Goal: Task Accomplishment & Management: Complete application form

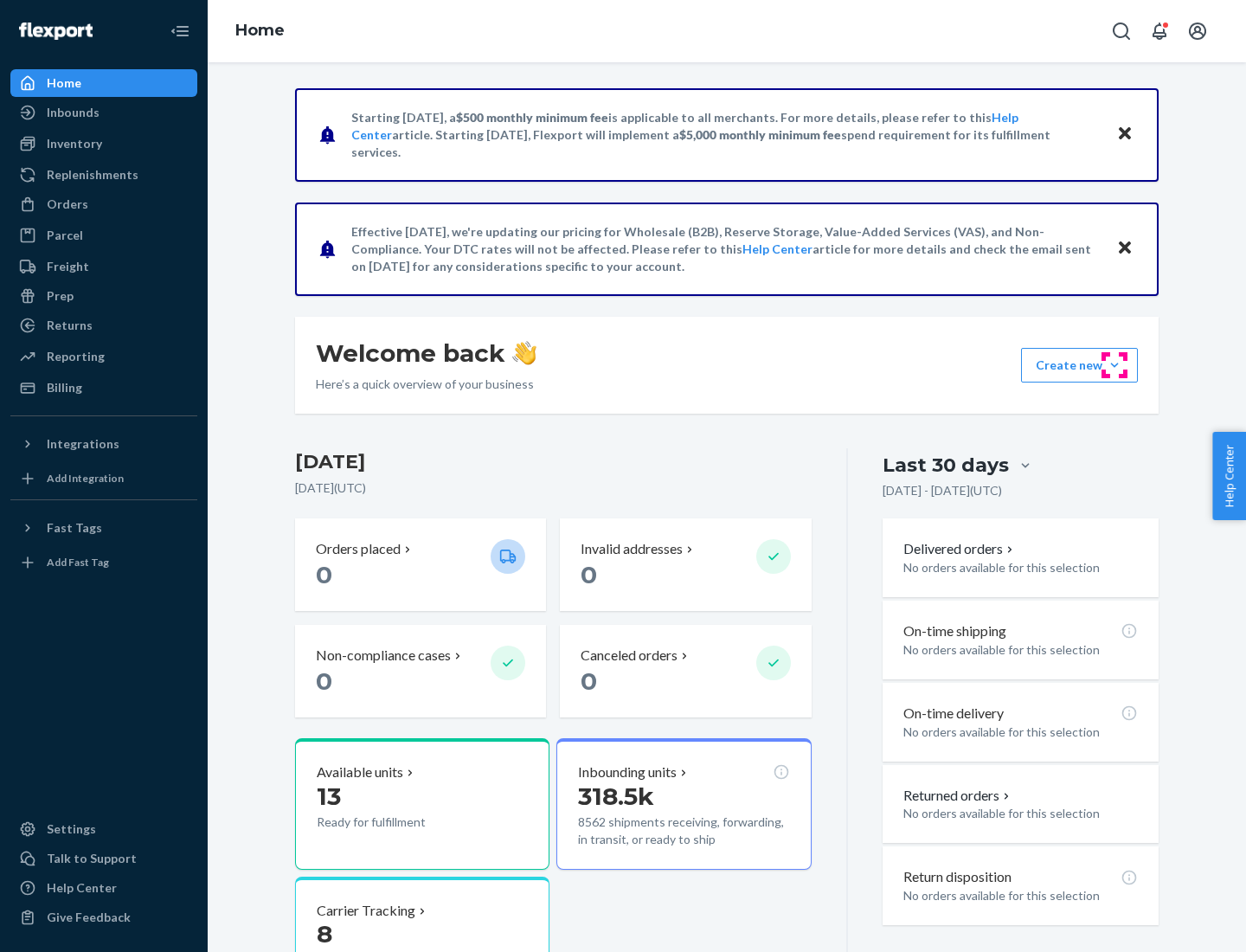
click at [1115, 366] on button "Create new Create new inbound Create new order Create new product" at bounding box center [1080, 365] width 117 height 35
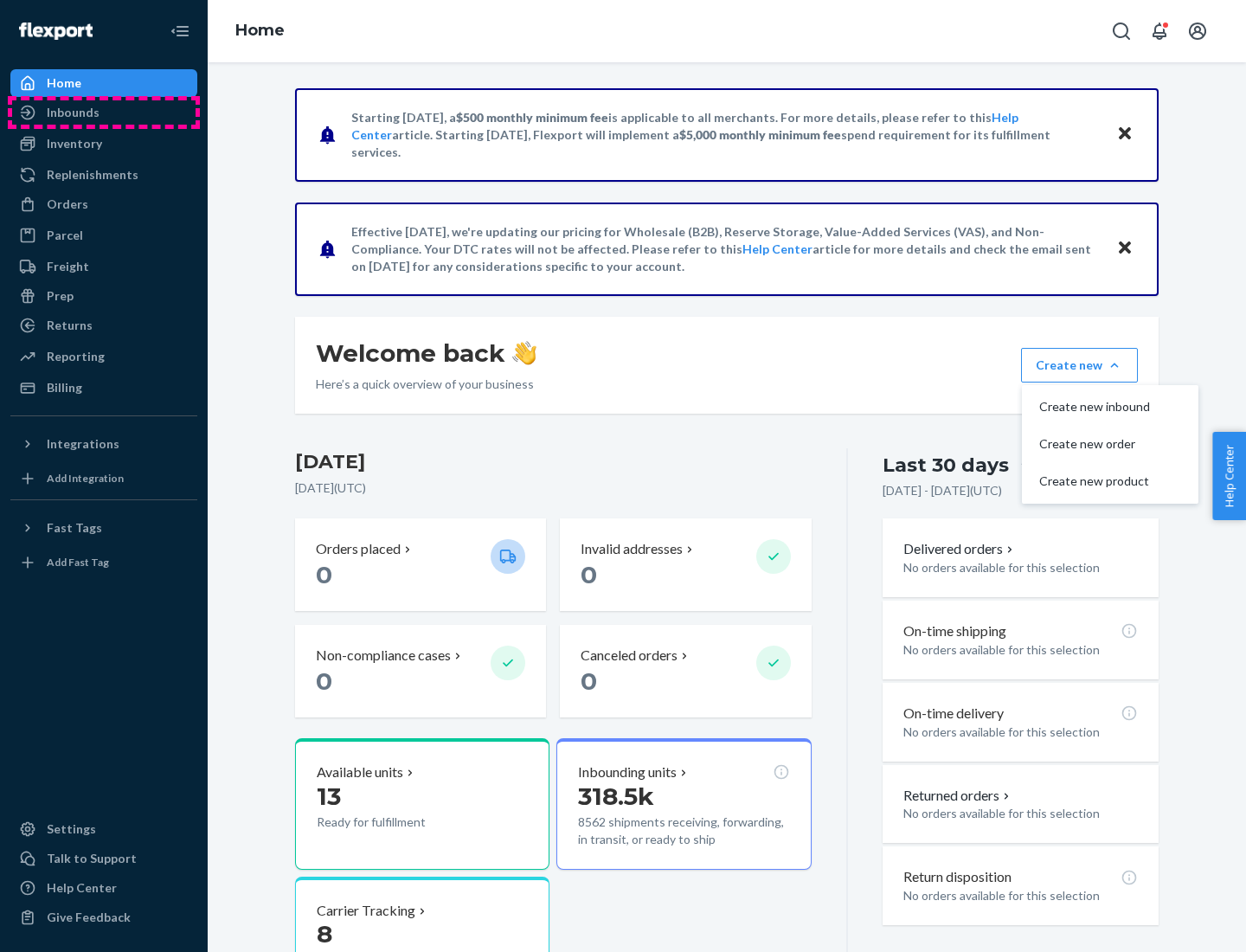
click at [104, 112] on div "Inbounds" at bounding box center [103, 112] width 183 height 24
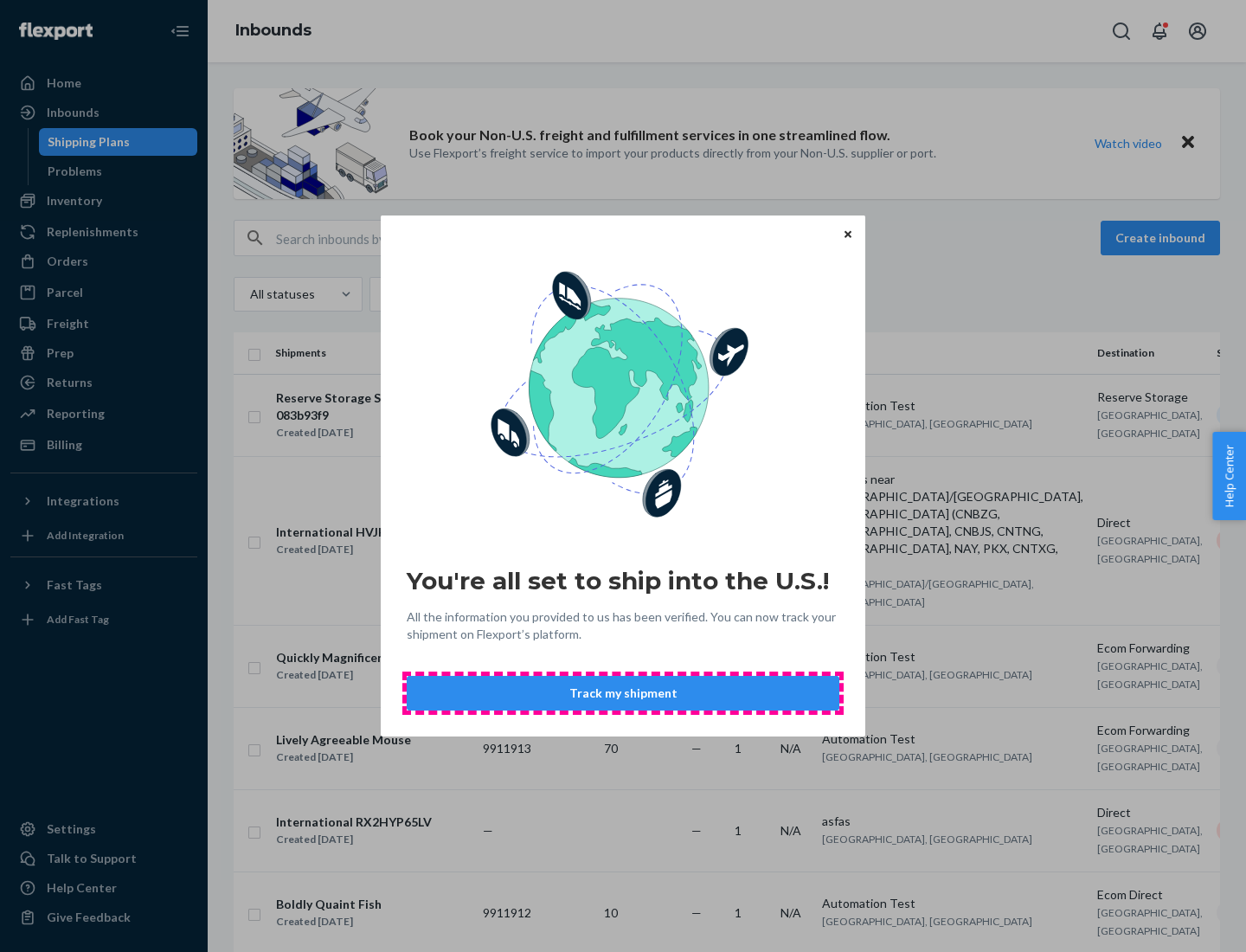
click at [623, 693] on button "Track my shipment" at bounding box center [623, 692] width 433 height 35
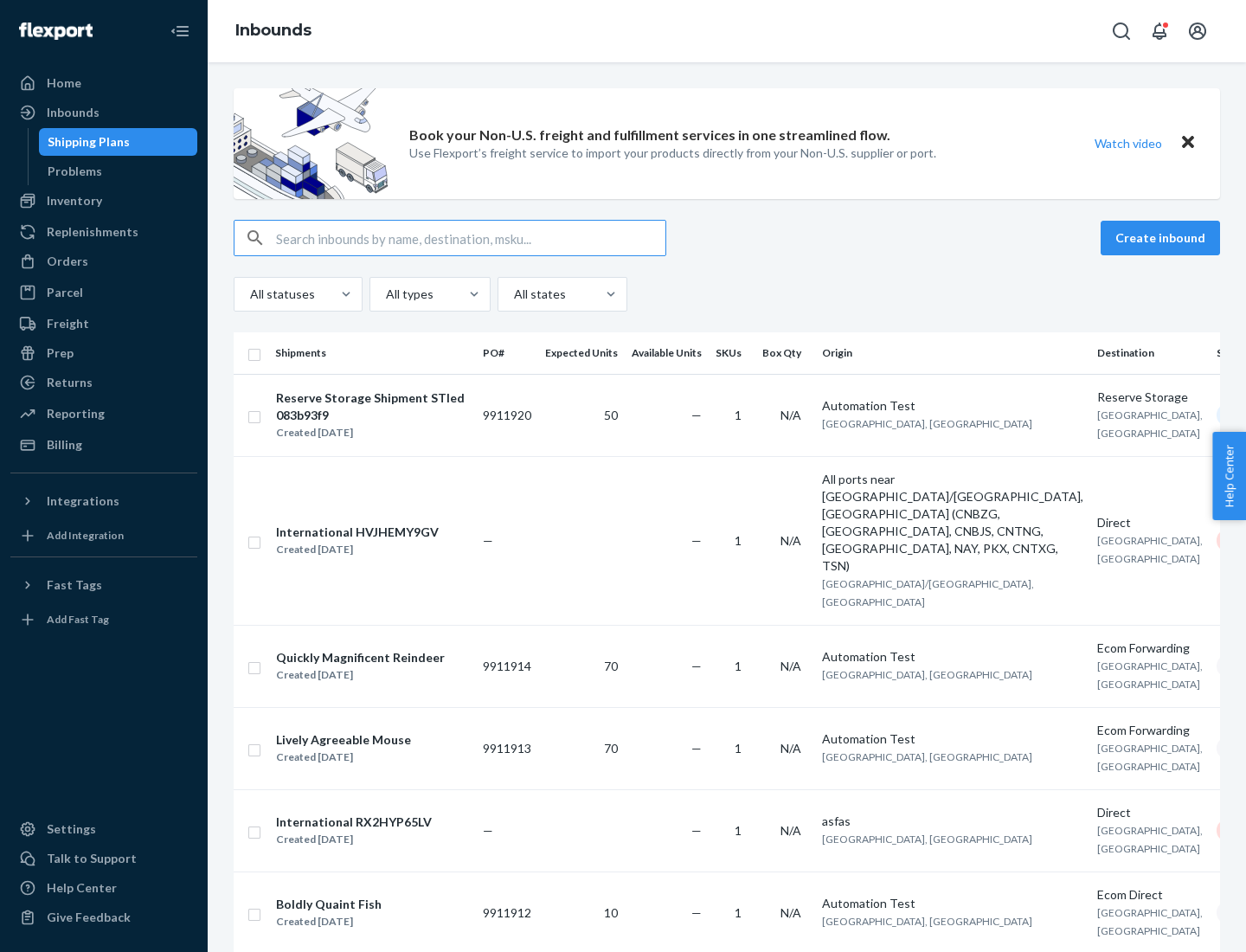
click at [1163, 238] on button "Create inbound" at bounding box center [1160, 238] width 119 height 35
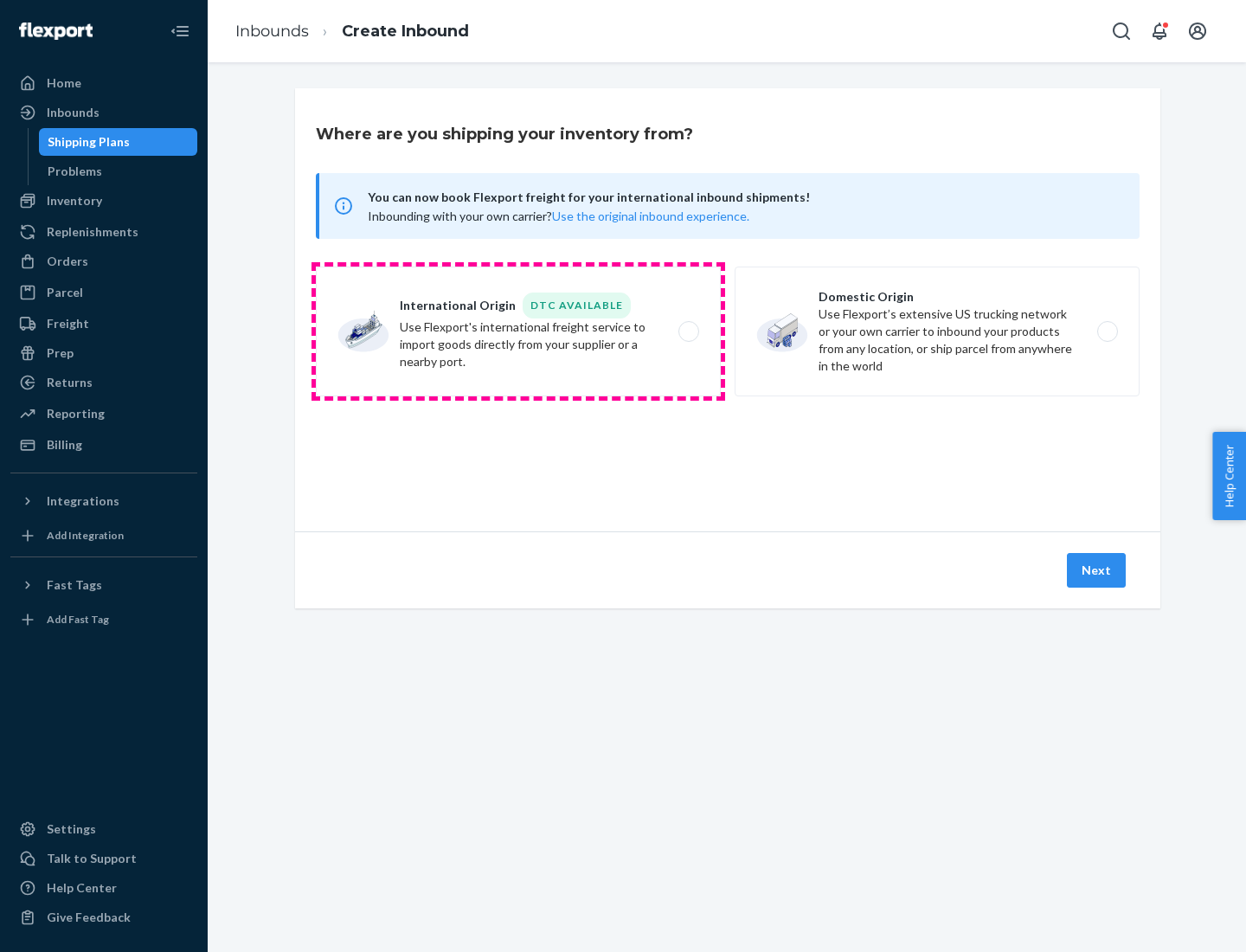
click at [518, 331] on label "International Origin DTC Available Use Flexport's international freight service…" at bounding box center [518, 331] width 405 height 129
click at [688, 331] on input "International Origin DTC Available Use Flexport's international freight service…" at bounding box center [694, 331] width 12 height 12
radio input "true"
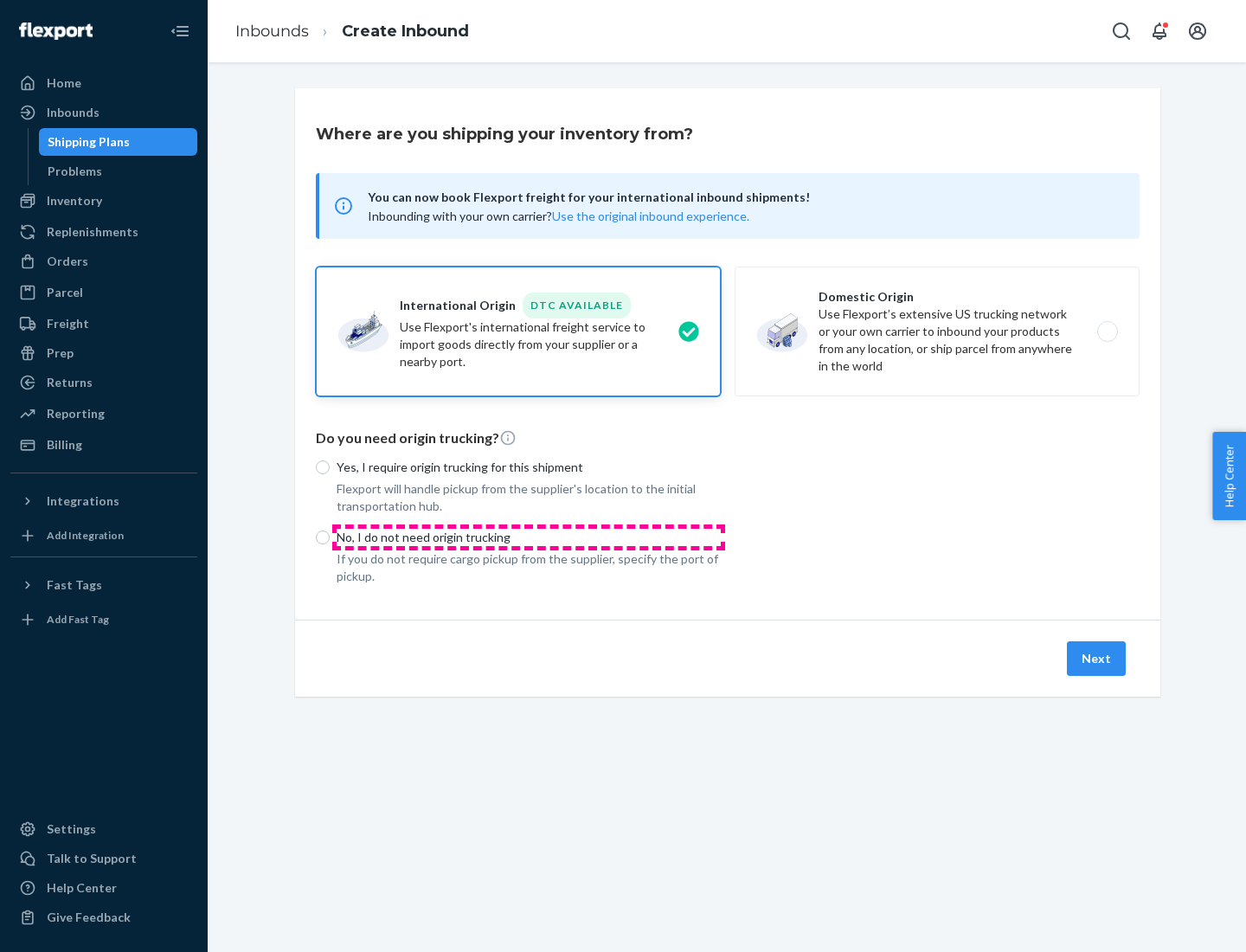
click at [529, 536] on p "No, I do not need origin trucking" at bounding box center [529, 537] width 384 height 17
click at [330, 536] on input "No, I do not need origin trucking" at bounding box center [323, 537] width 13 height 13
radio input "true"
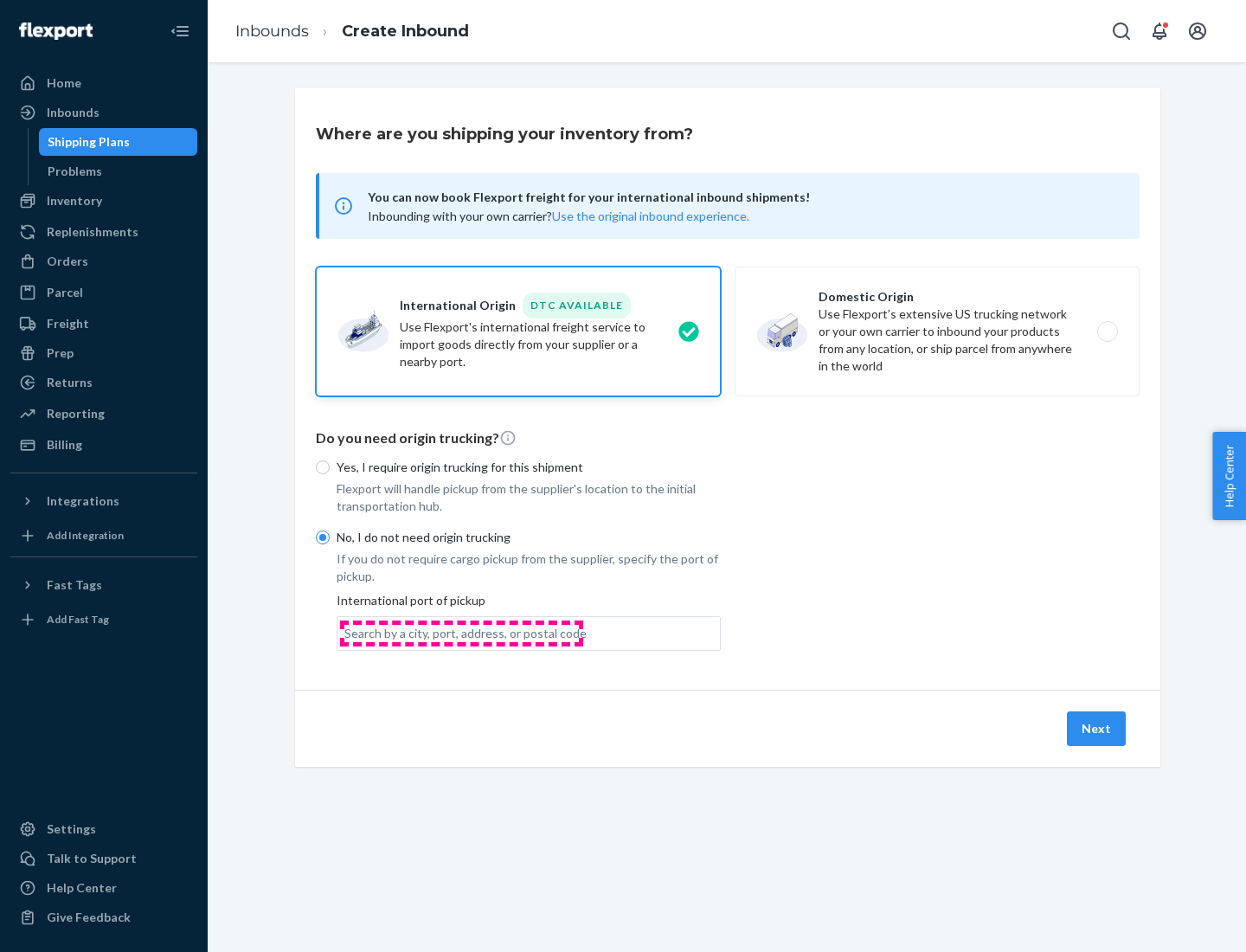
click at [461, 632] on div "Search by a city, port, address, or postal code" at bounding box center [465, 633] width 243 height 17
click at [346, 632] on input "Search by a city, port, address, or postal code" at bounding box center [345, 633] width 2 height 17
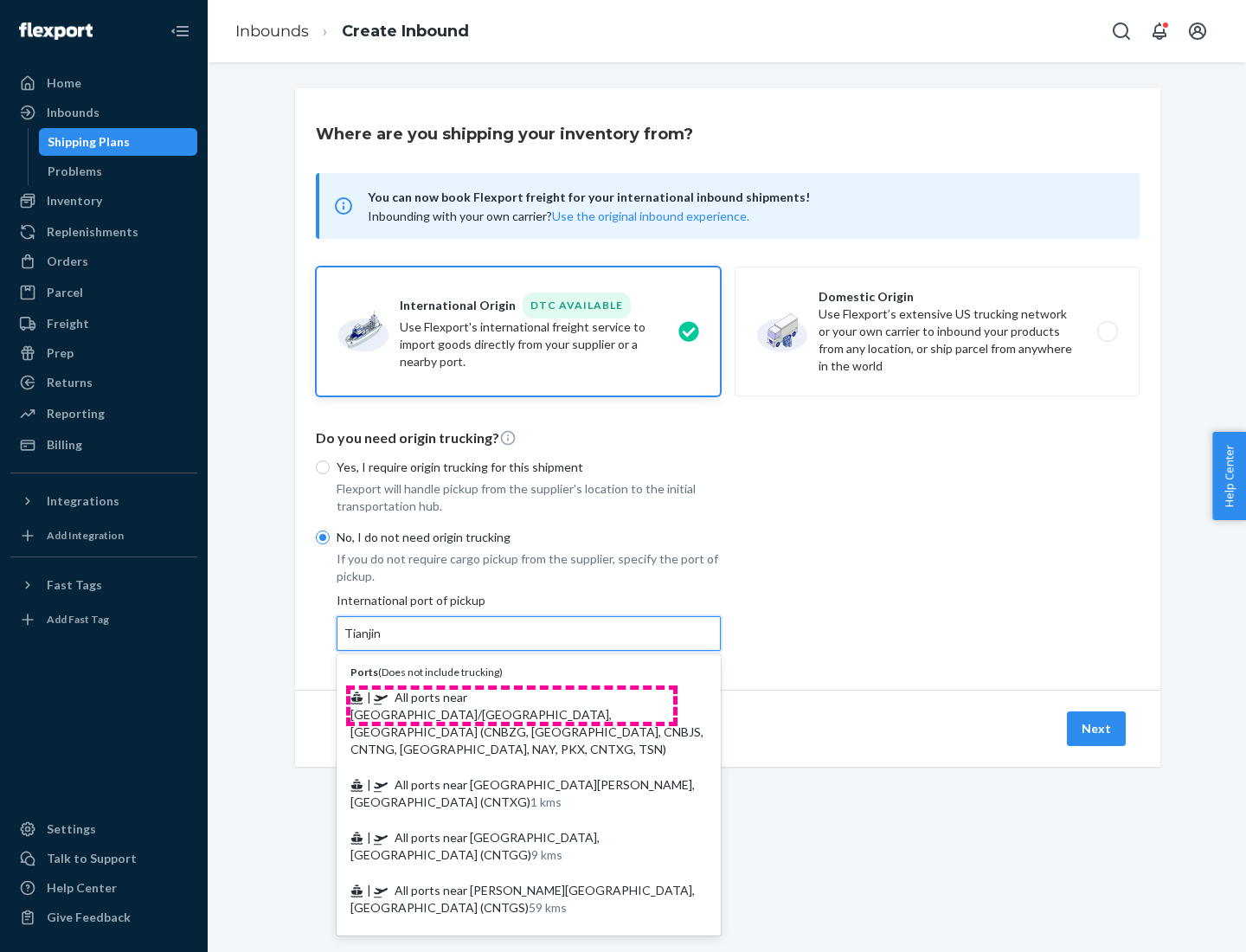
click at [511, 696] on span "| All ports near [GEOGRAPHIC_DATA]/[GEOGRAPHIC_DATA], [GEOGRAPHIC_DATA] (CNBZG,…" at bounding box center [526, 723] width 353 height 66
click at [383, 642] on input "Tianjin" at bounding box center [363, 633] width 38 height 17
type input "All ports near [GEOGRAPHIC_DATA]/[GEOGRAPHIC_DATA], [GEOGRAPHIC_DATA] (CNBZG, […"
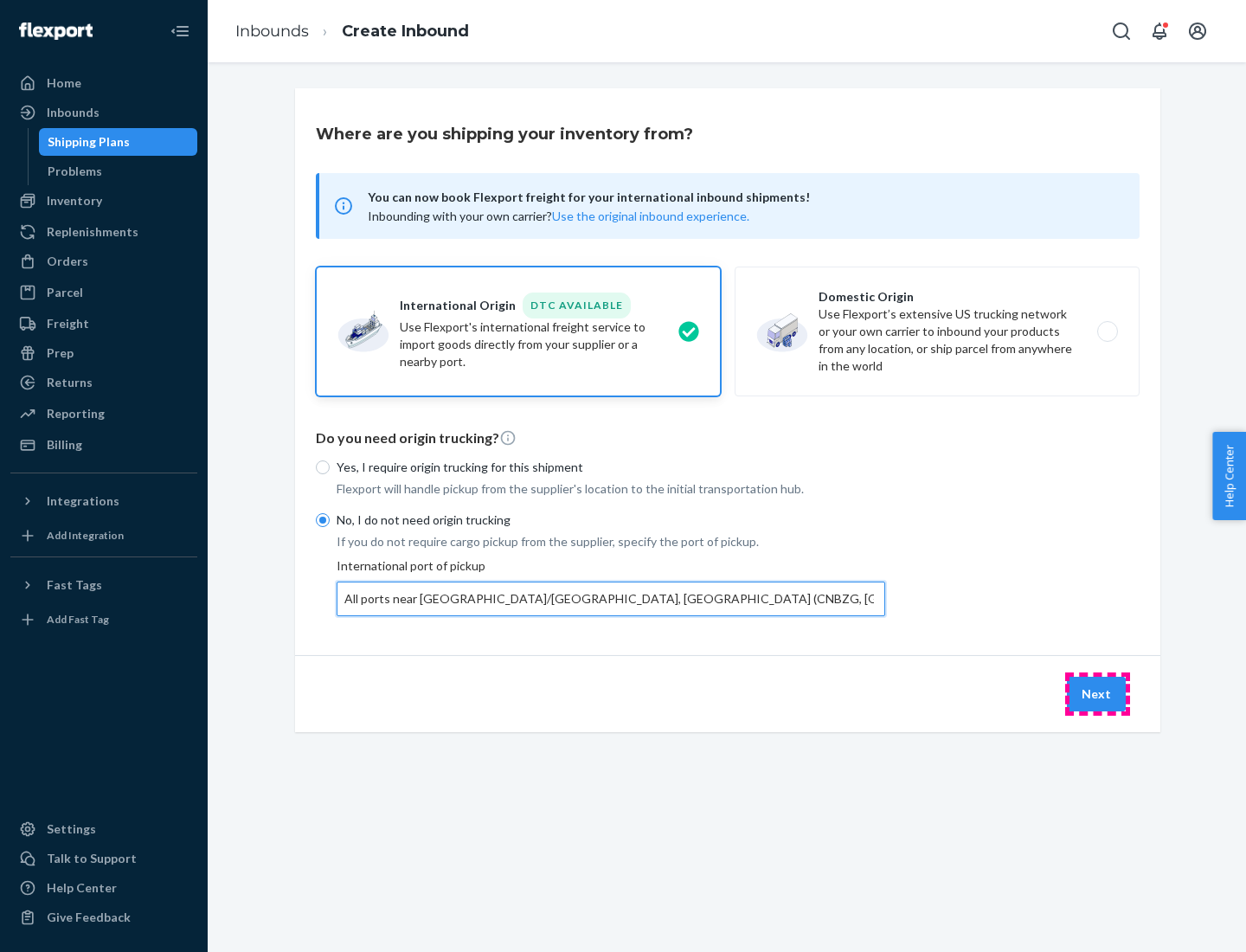
click at [1097, 693] on button "Next" at bounding box center [1097, 693] width 59 height 35
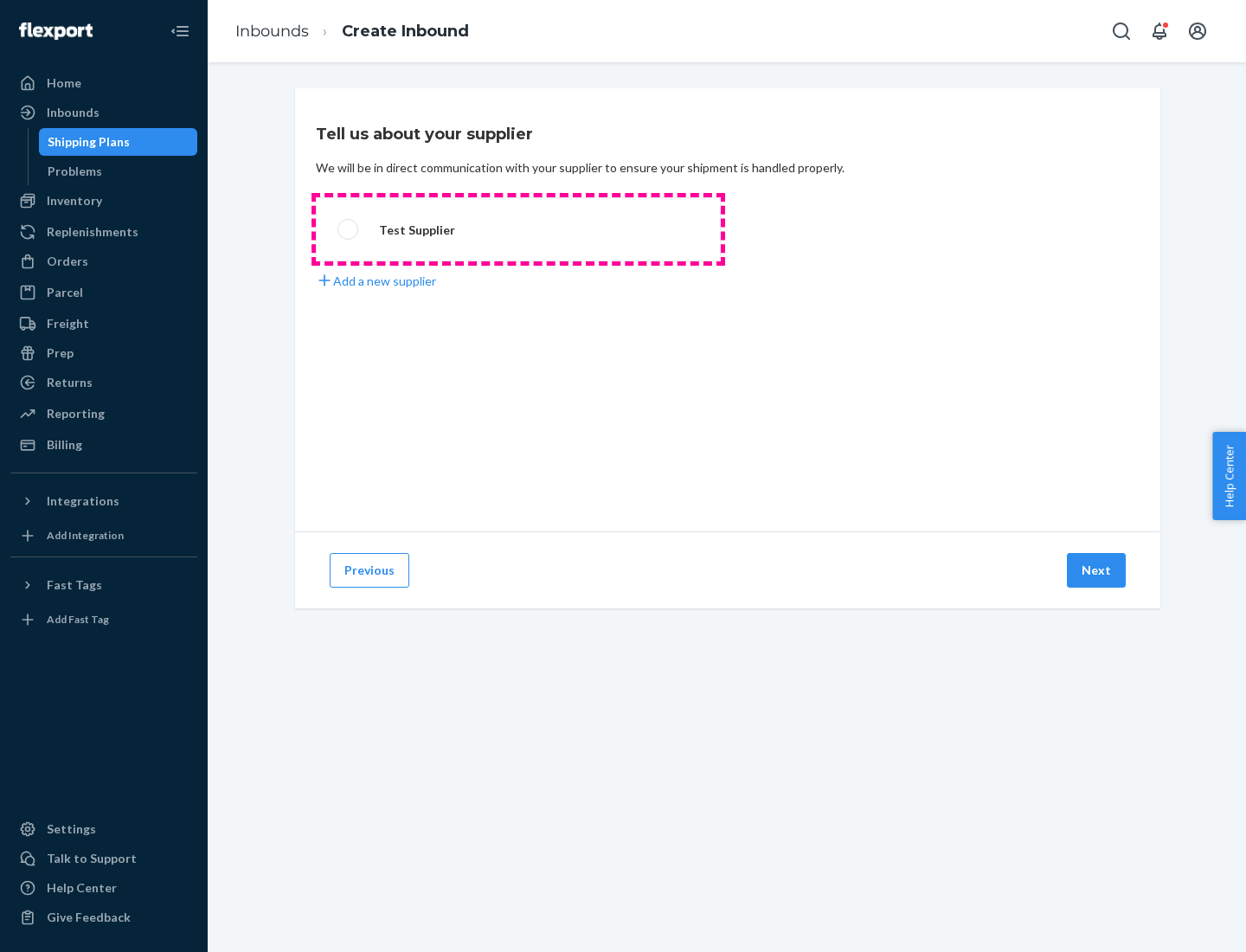
click at [518, 229] on label "Test Supplier" at bounding box center [518, 229] width 405 height 64
click at [349, 229] on input "Test Supplier" at bounding box center [343, 229] width 12 height 12
radio input "true"
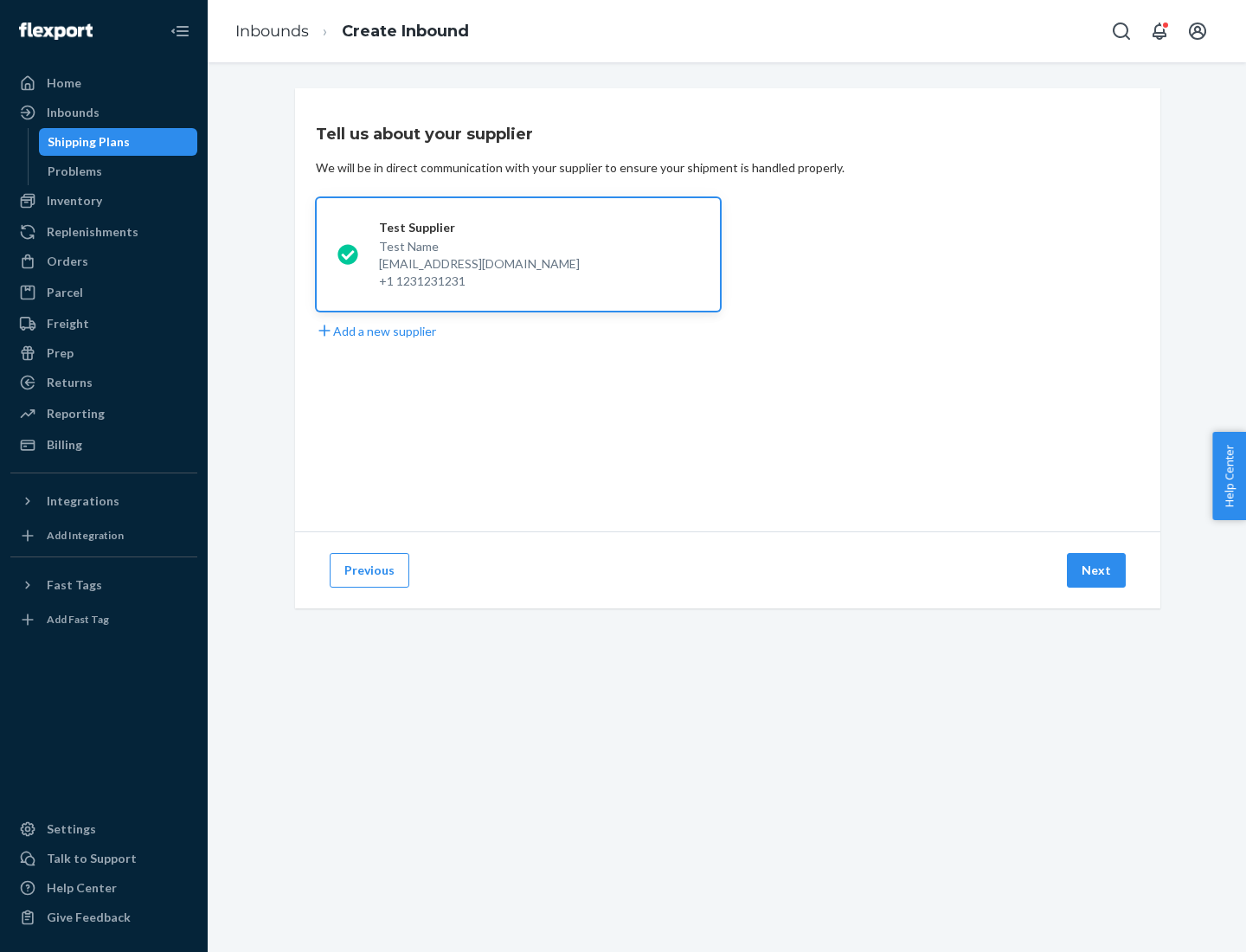
click at [1097, 570] on button "Next" at bounding box center [1097, 570] width 59 height 35
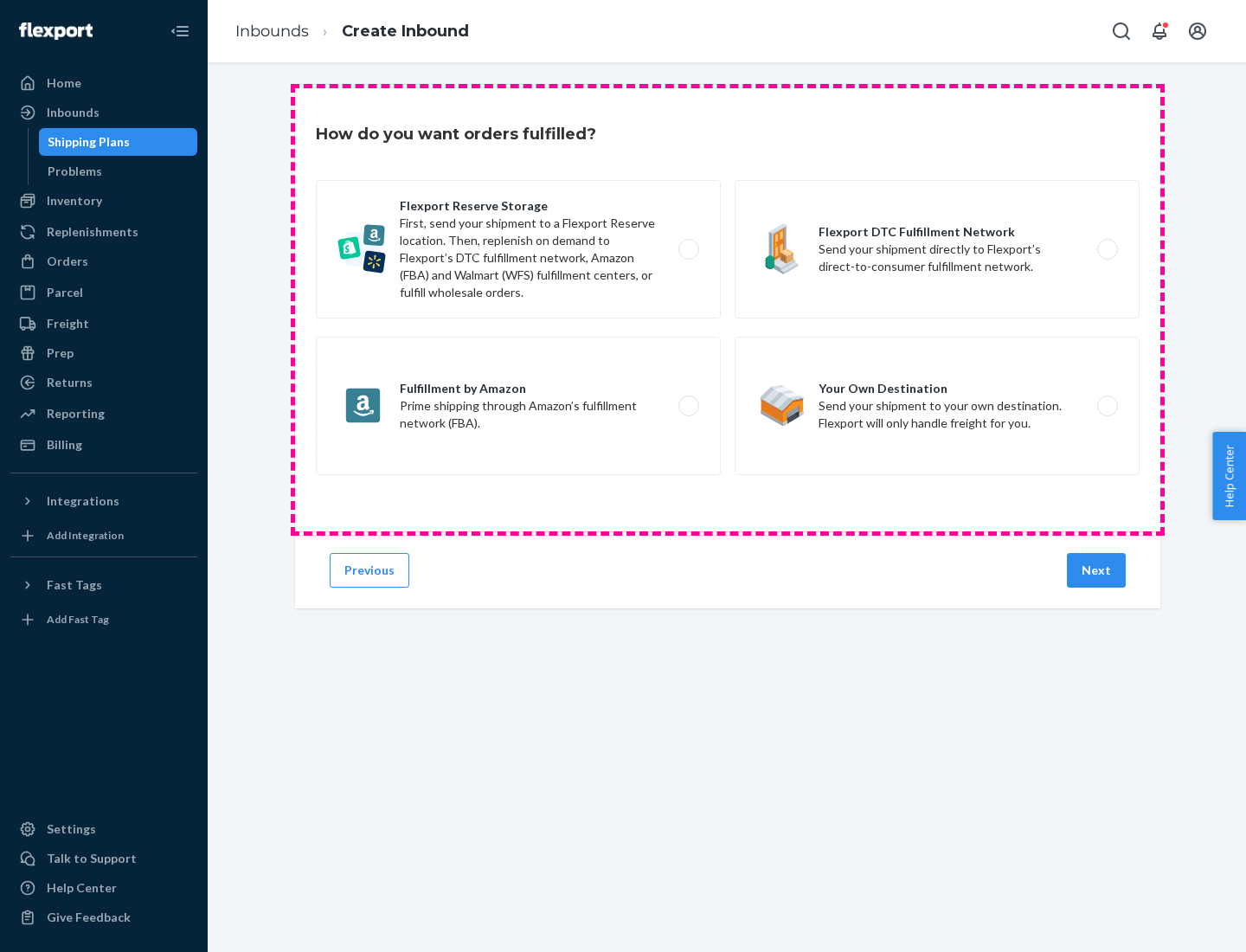
click at [728, 310] on div "Flexport Reserve Storage First, send your shipment to a Flexport Reserve locati…" at bounding box center [728, 329] width 824 height 299
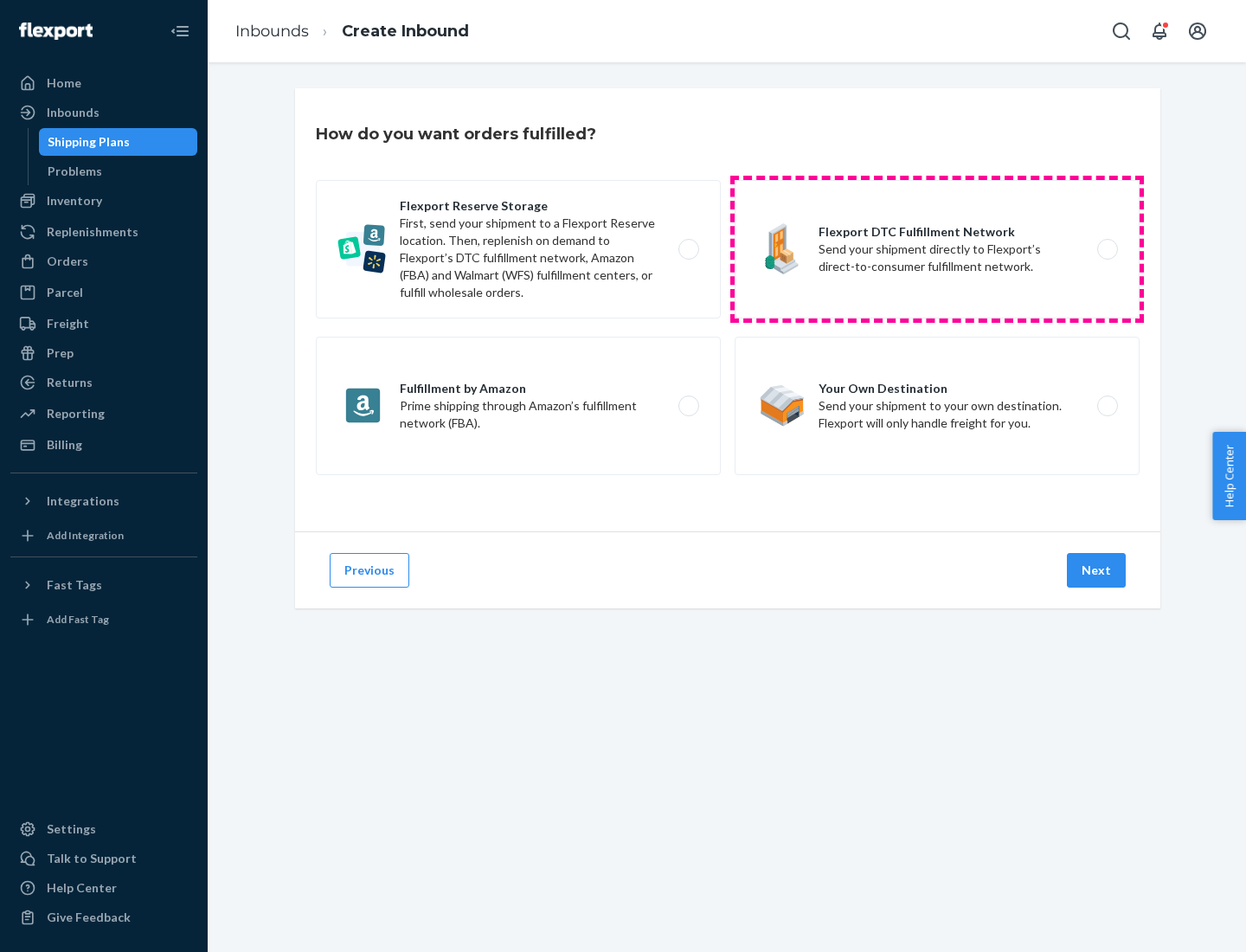
click at [937, 249] on label "Flexport DTC Fulfillment Network Send your shipment directly to Flexport’s dire…" at bounding box center [937, 249] width 405 height 138
click at [1107, 249] on input "Flexport DTC Fulfillment Network Send your shipment directly to Flexport’s dire…" at bounding box center [1112, 250] width 12 height 12
radio input "true"
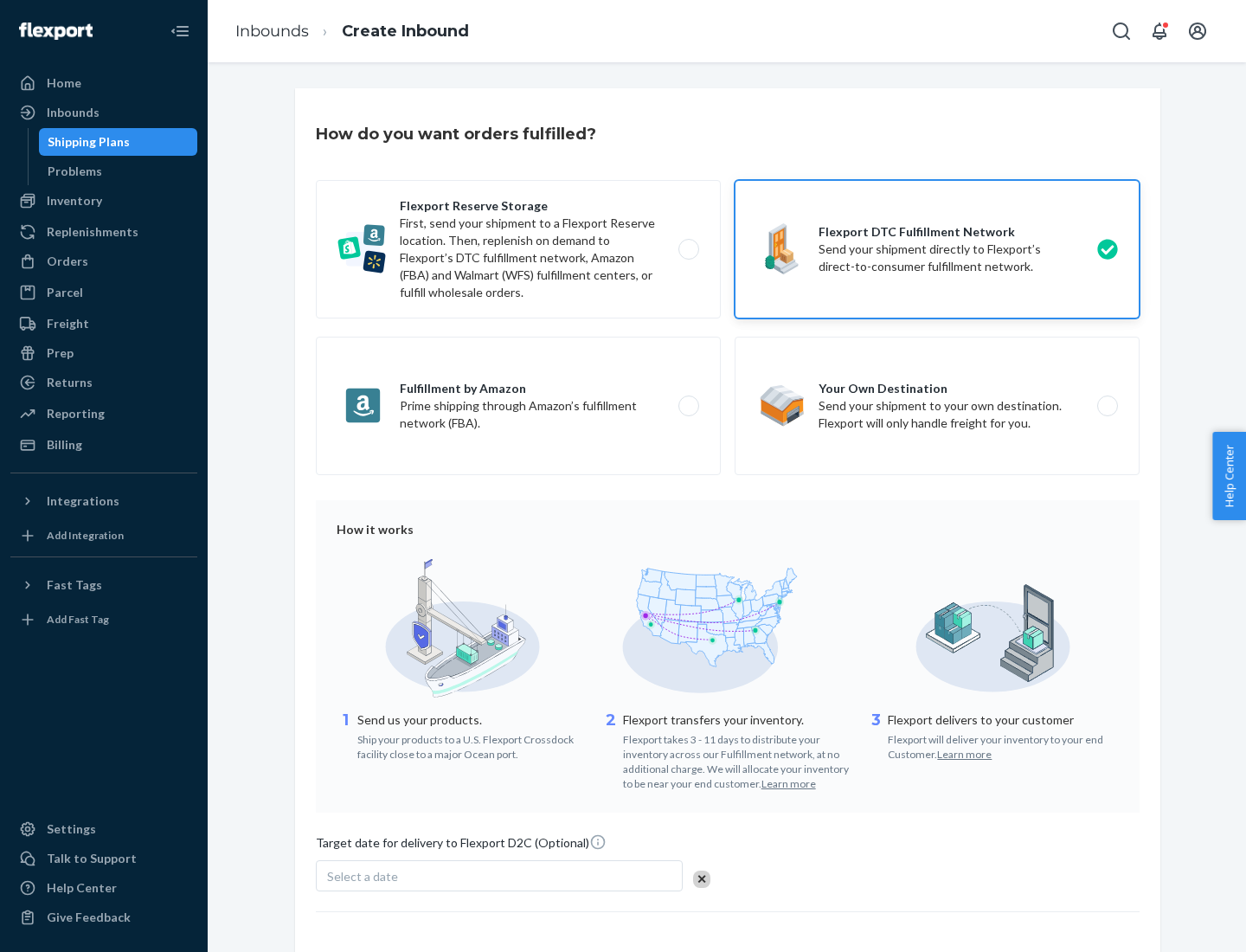
scroll to position [128, 0]
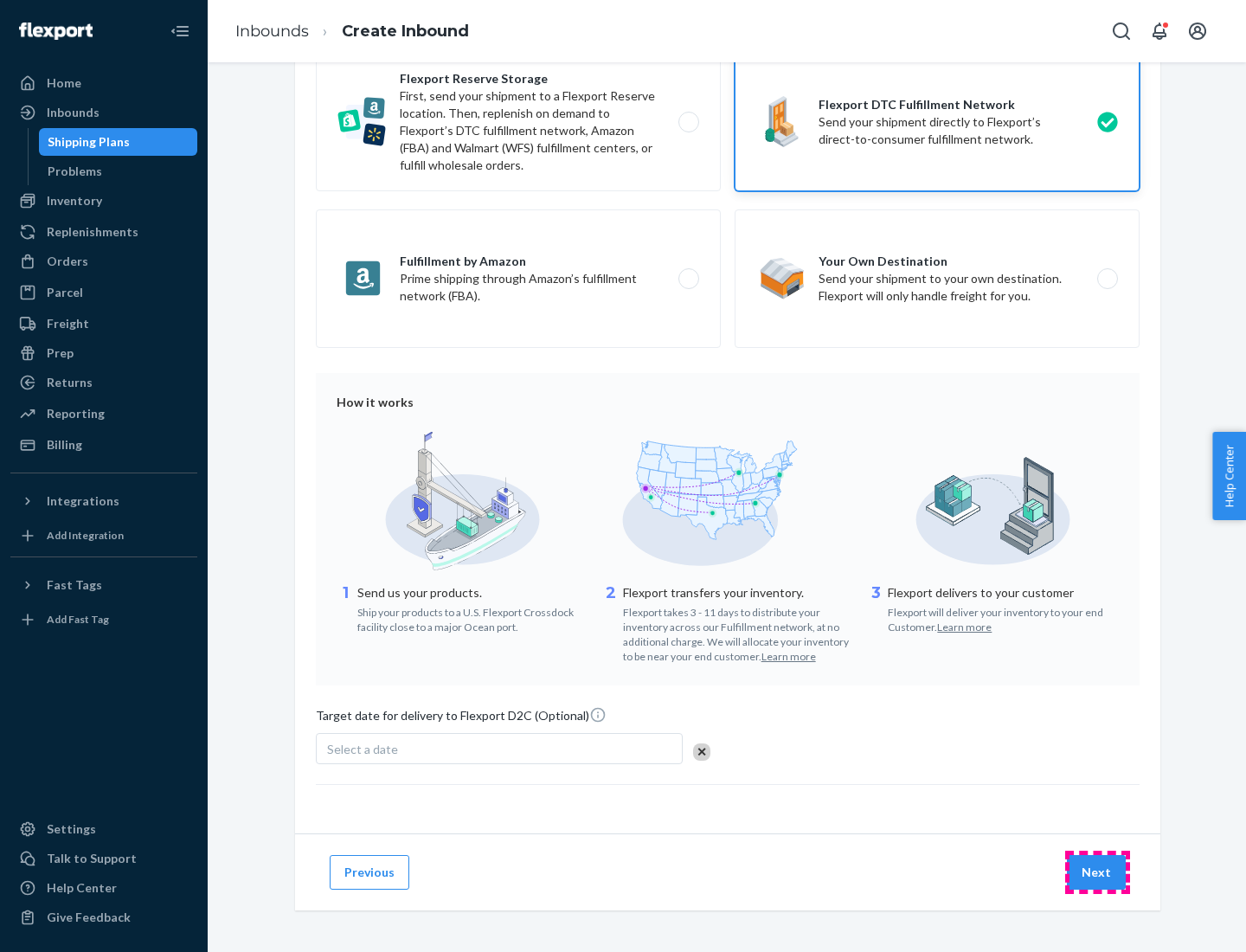
click at [1097, 871] on button "Next" at bounding box center [1097, 872] width 59 height 35
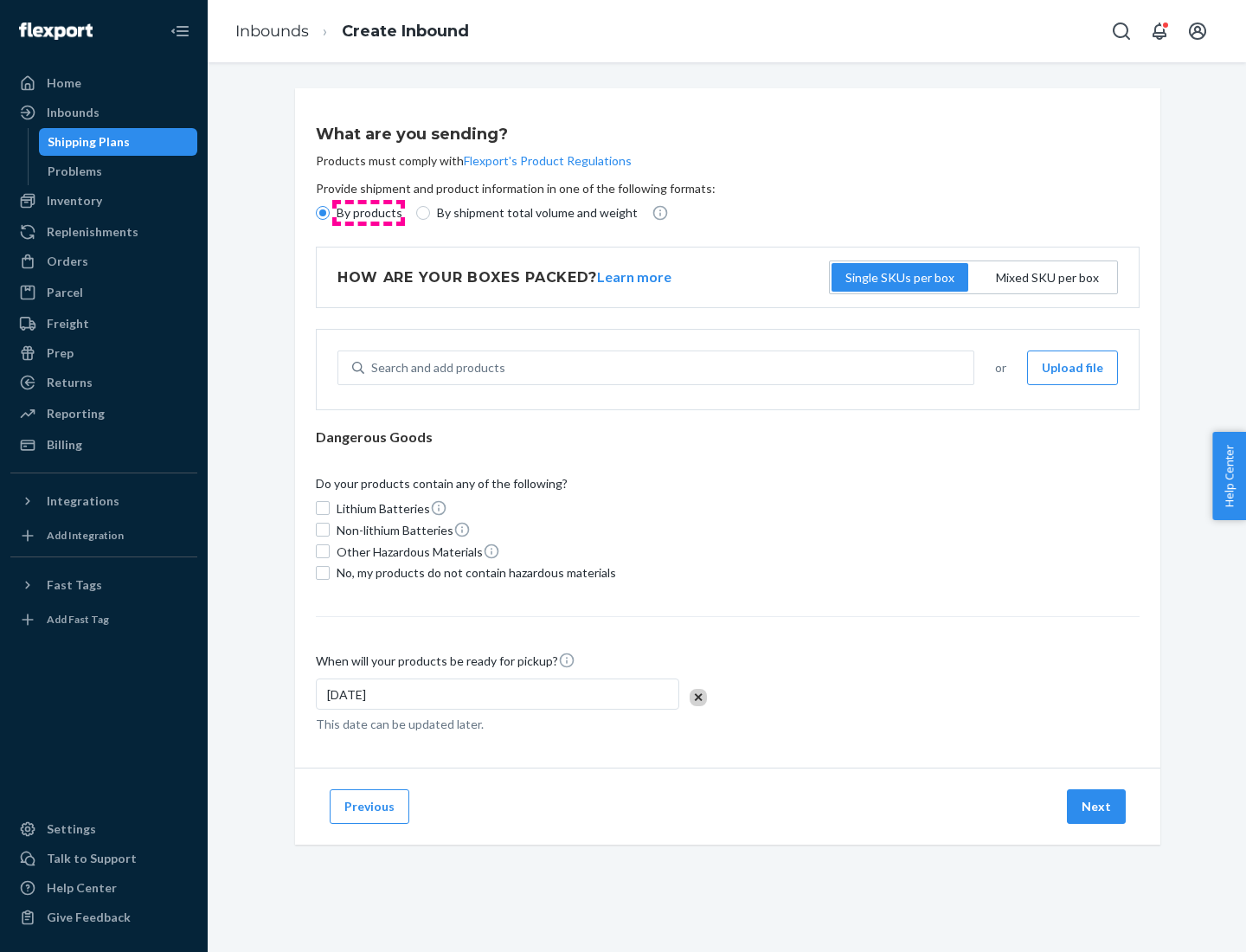
click at [367, 213] on p "By products" at bounding box center [369, 212] width 66 height 17
click at [330, 213] on input "By products" at bounding box center [323, 212] width 13 height 13
click at [436, 367] on div "Search and add products" at bounding box center [437, 367] width 134 height 17
click at [373, 367] on input "Search and add products" at bounding box center [372, 367] width 2 height 17
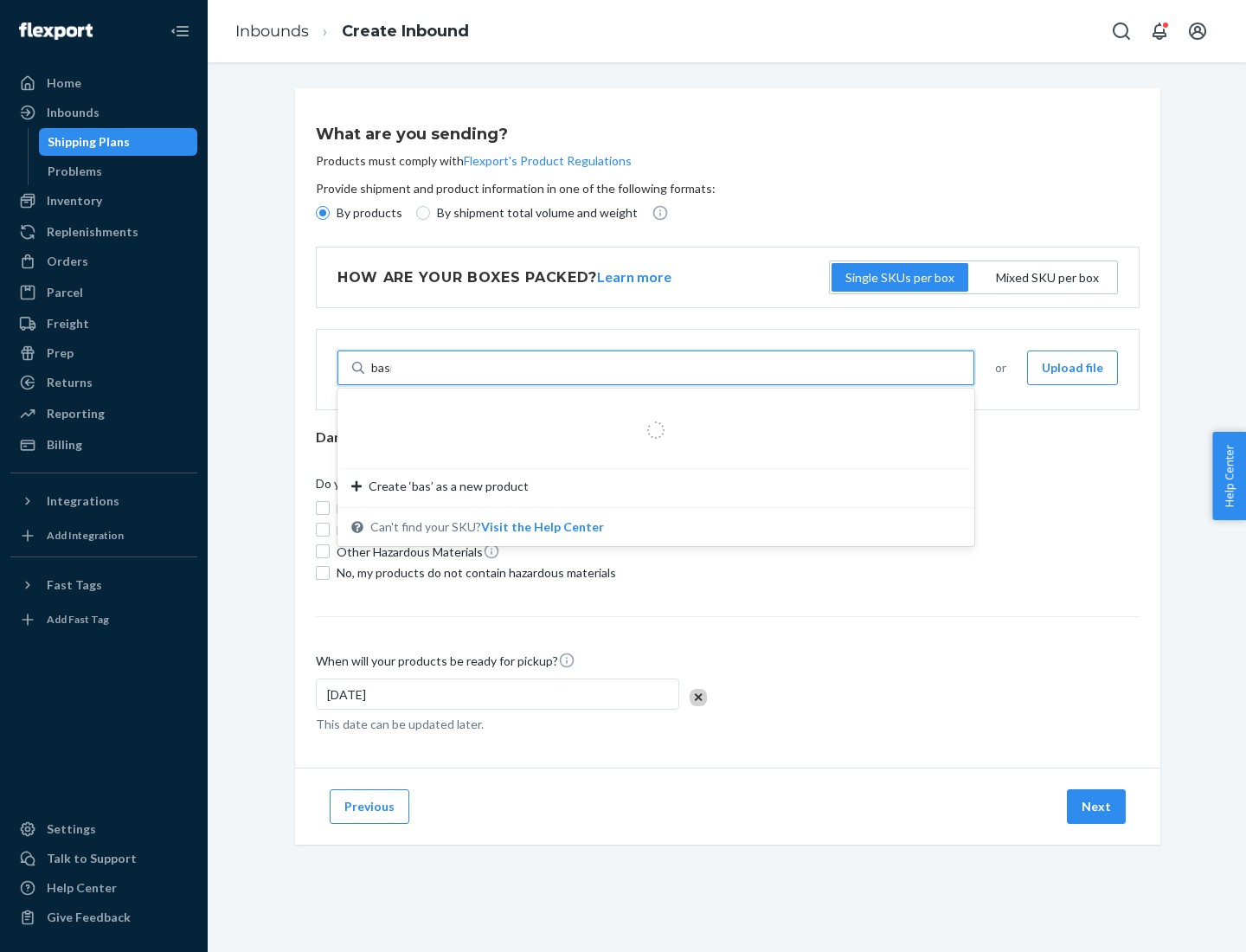
type input "basic"
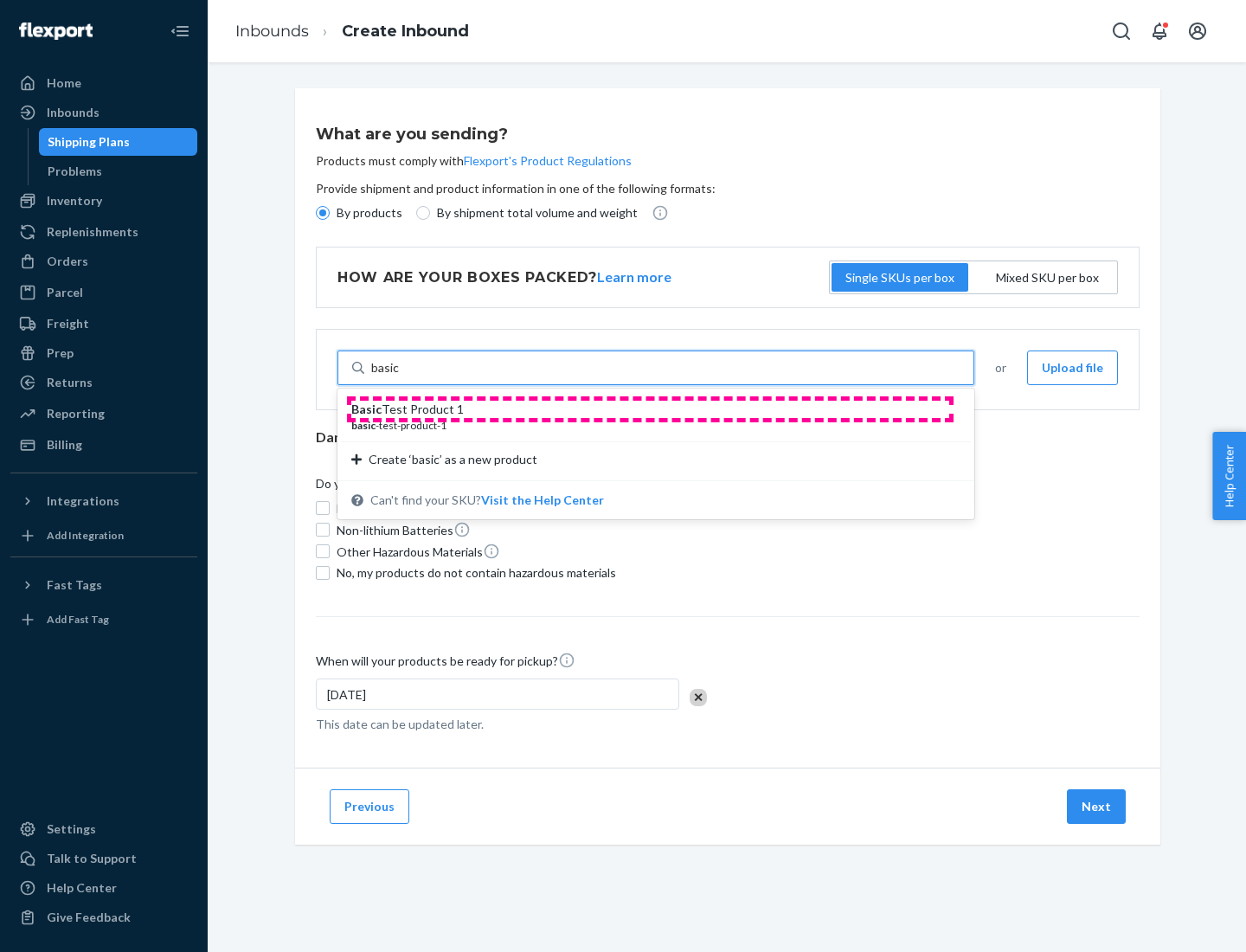
click at [650, 410] on div "Basic Test Product 1" at bounding box center [649, 409] width 596 height 17
click at [400, 376] on input "basic" at bounding box center [385, 367] width 29 height 17
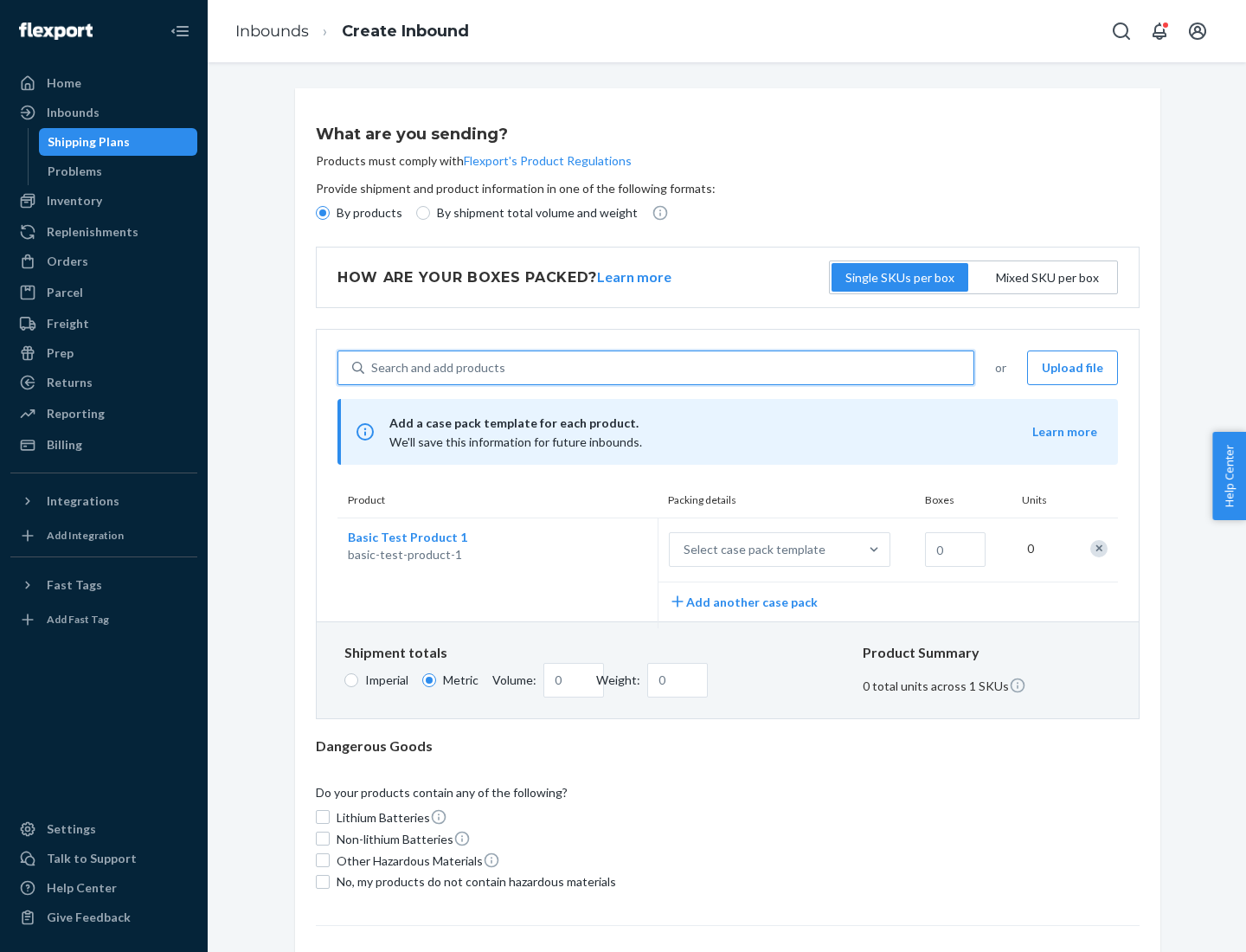
scroll to position [42, 0]
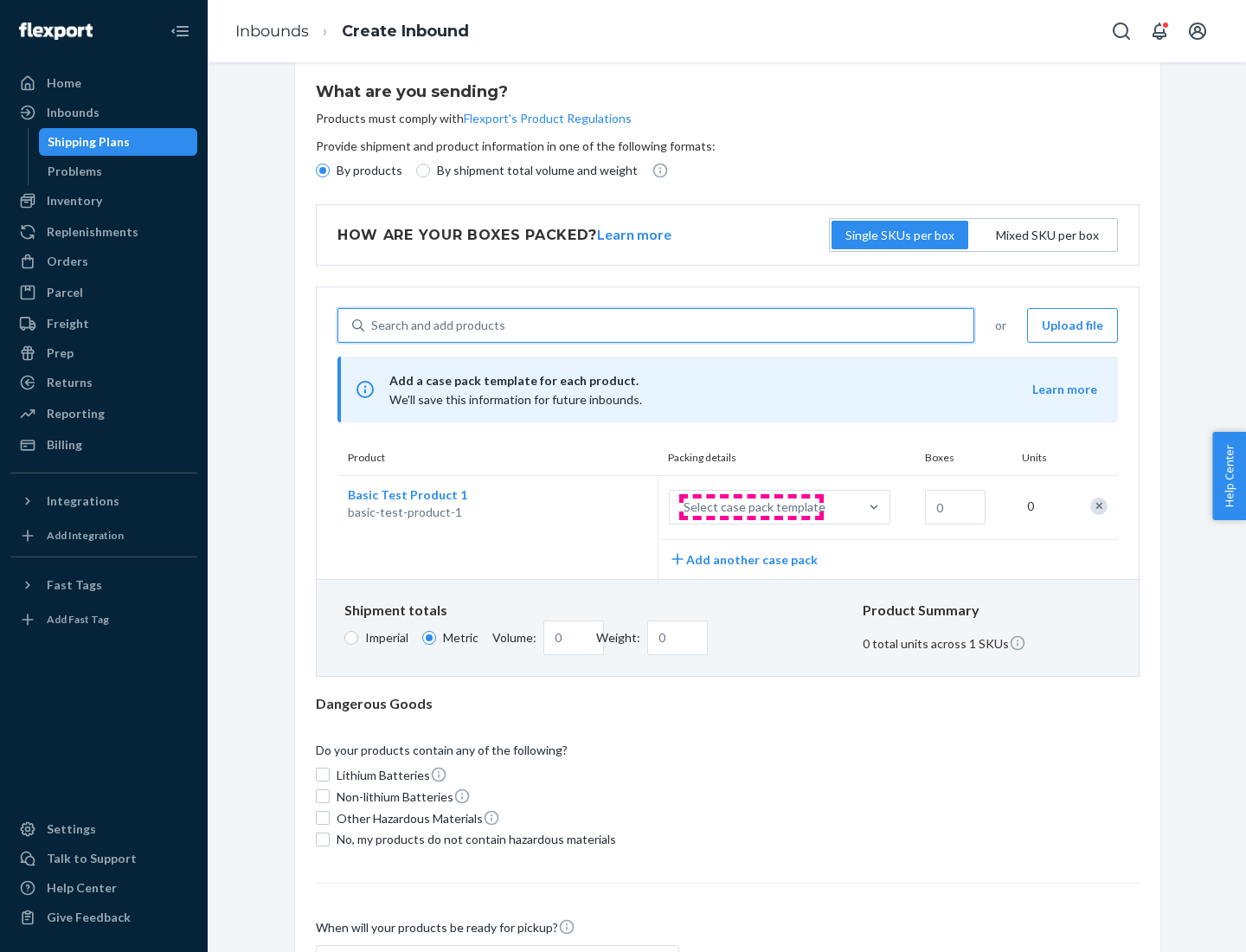
click at [751, 507] on div "Select case pack template" at bounding box center [755, 507] width 142 height 17
click at [598, 507] on input "Select case pack template" at bounding box center [598, 507] width 0 height 0
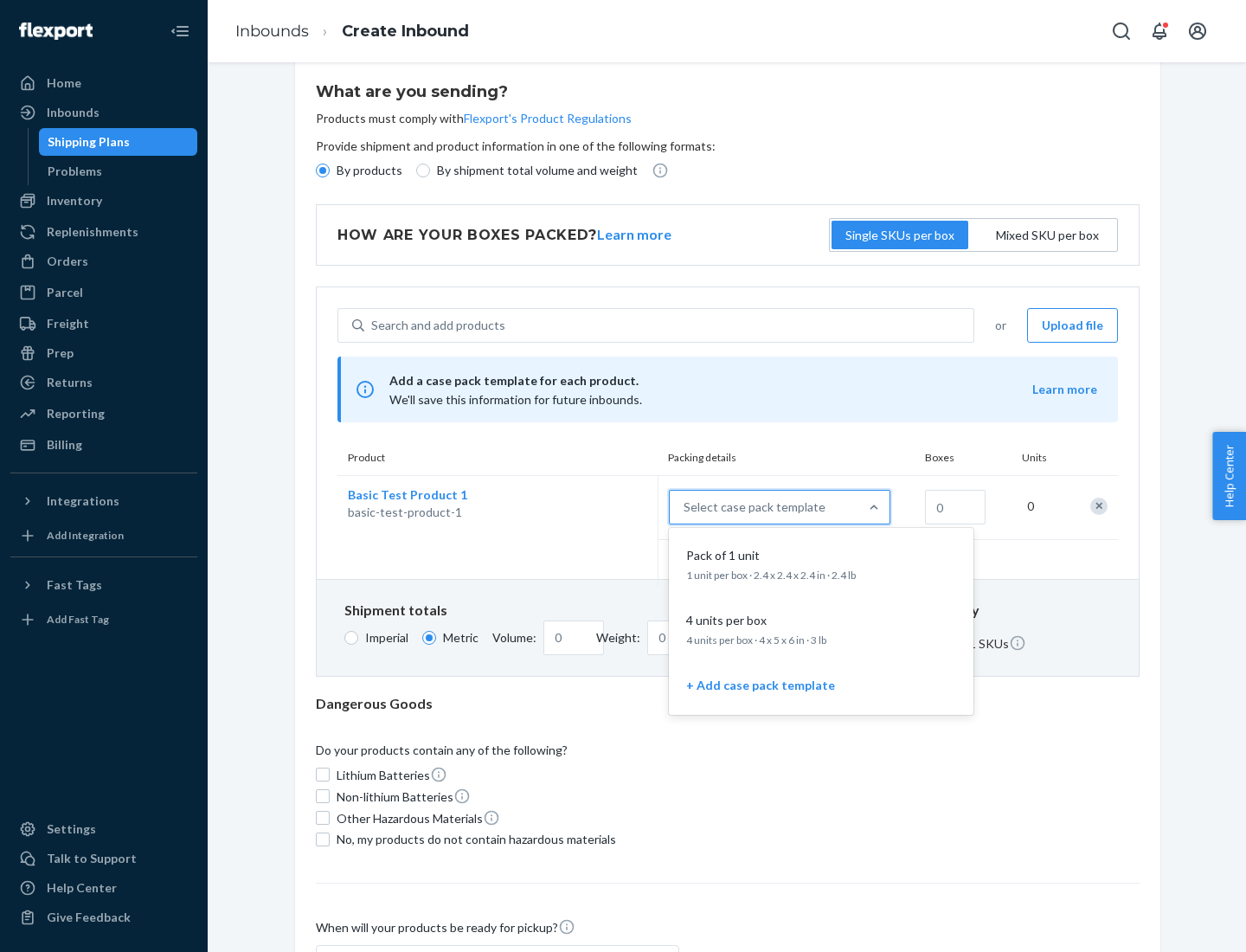
scroll to position [100, 0]
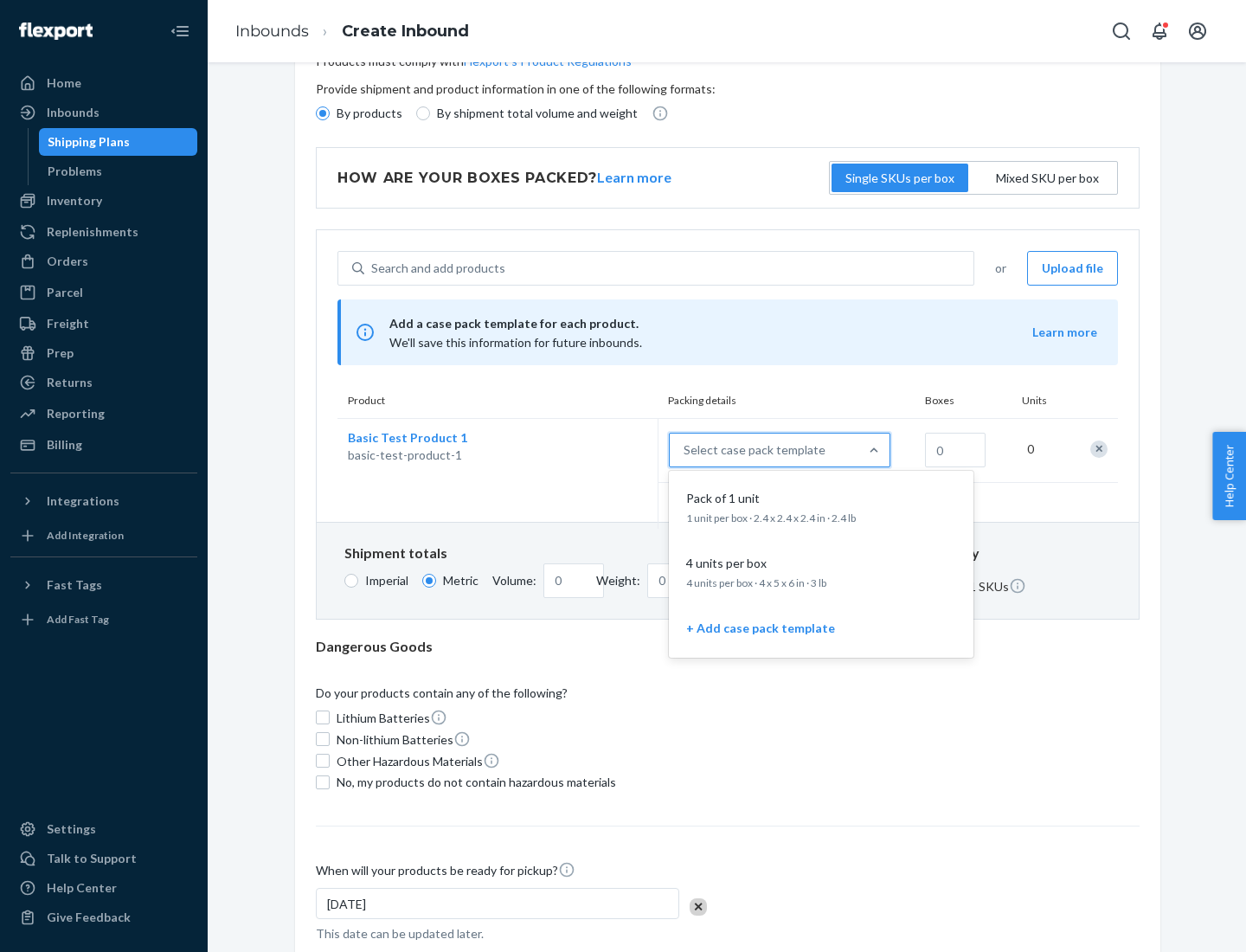
click at [821, 507] on div "Pack of 1 unit" at bounding box center [817, 498] width 277 height 17
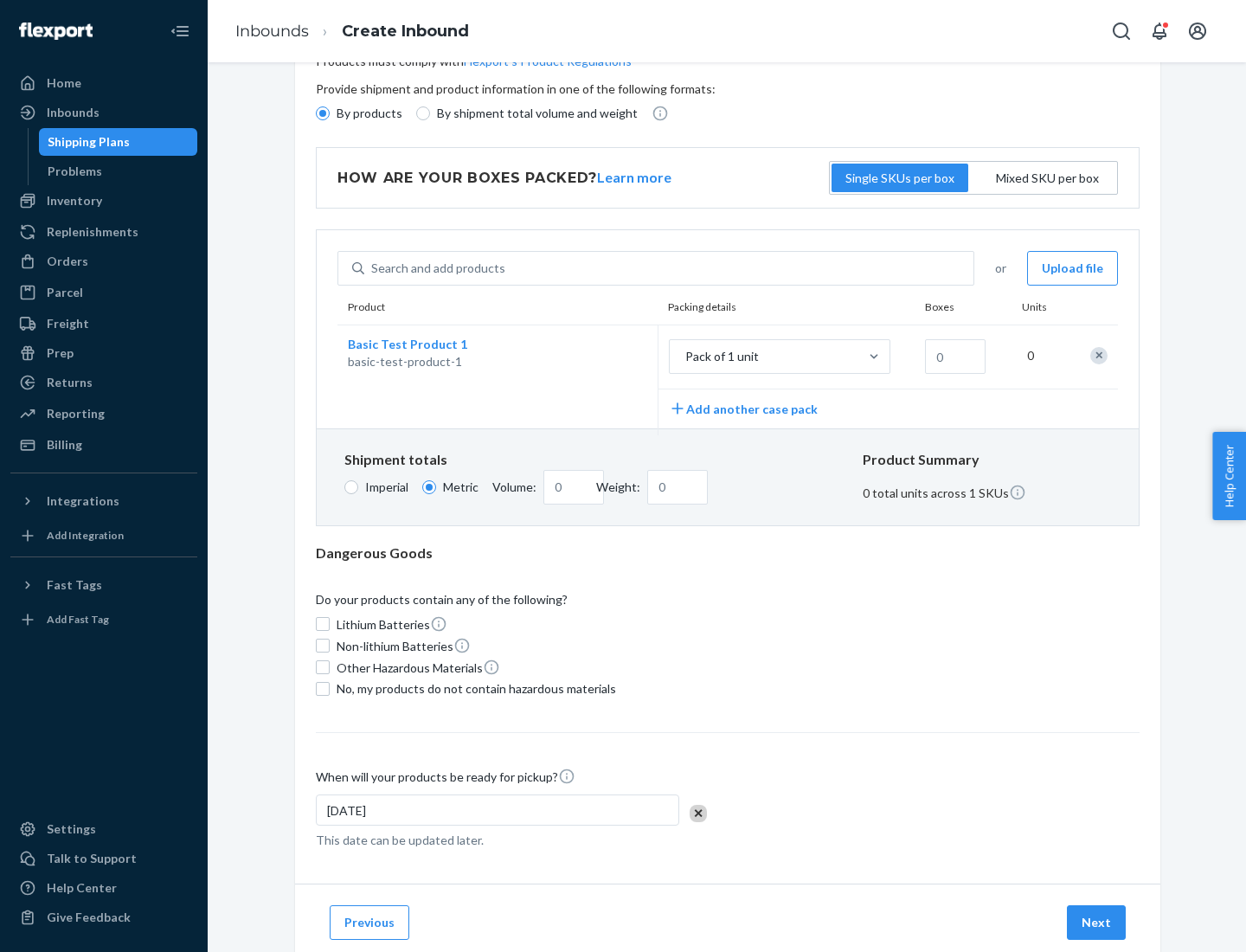
scroll to position [0, 0]
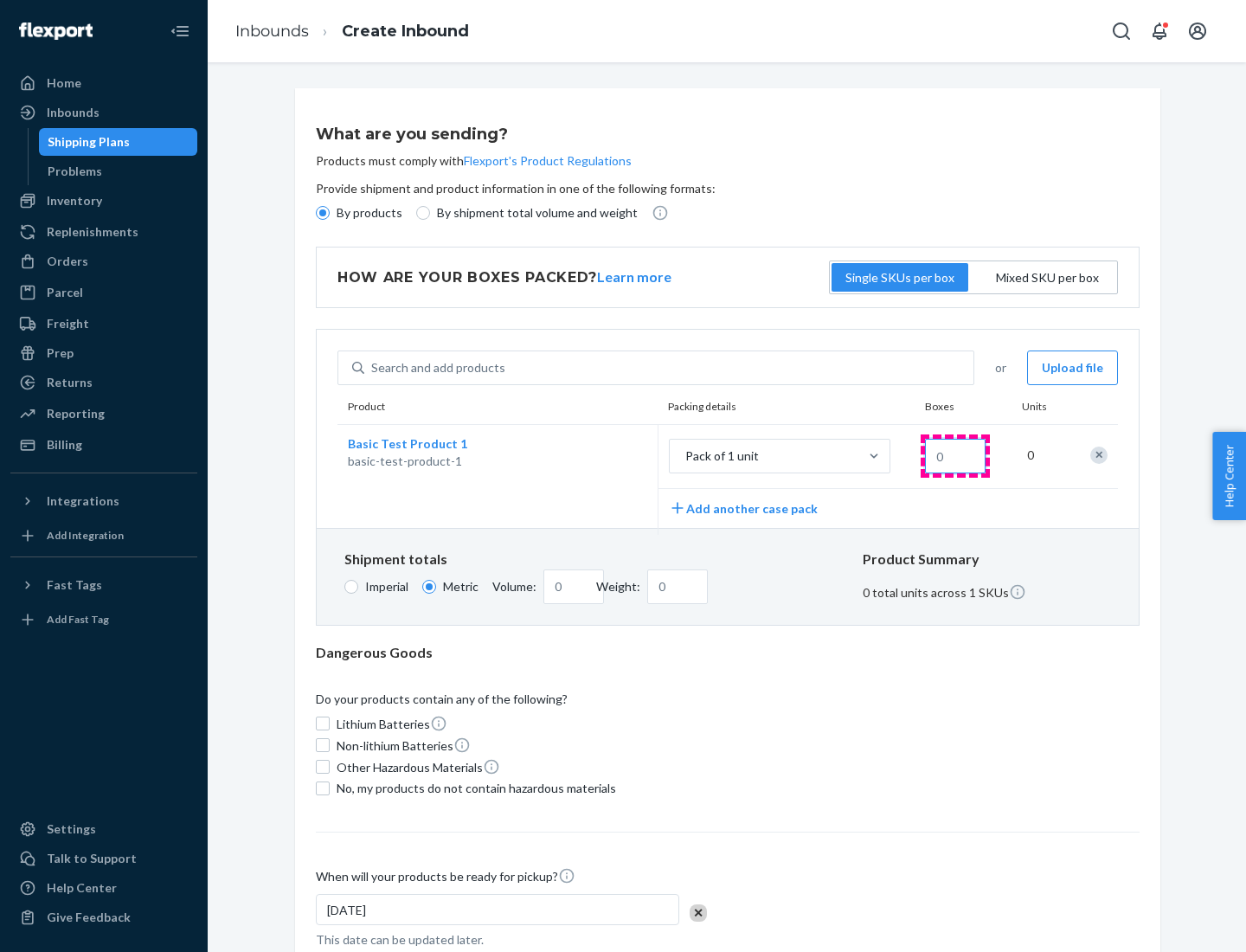
type input "1.09"
type input "1"
type input "10.89"
type input "10"
type input "0.02"
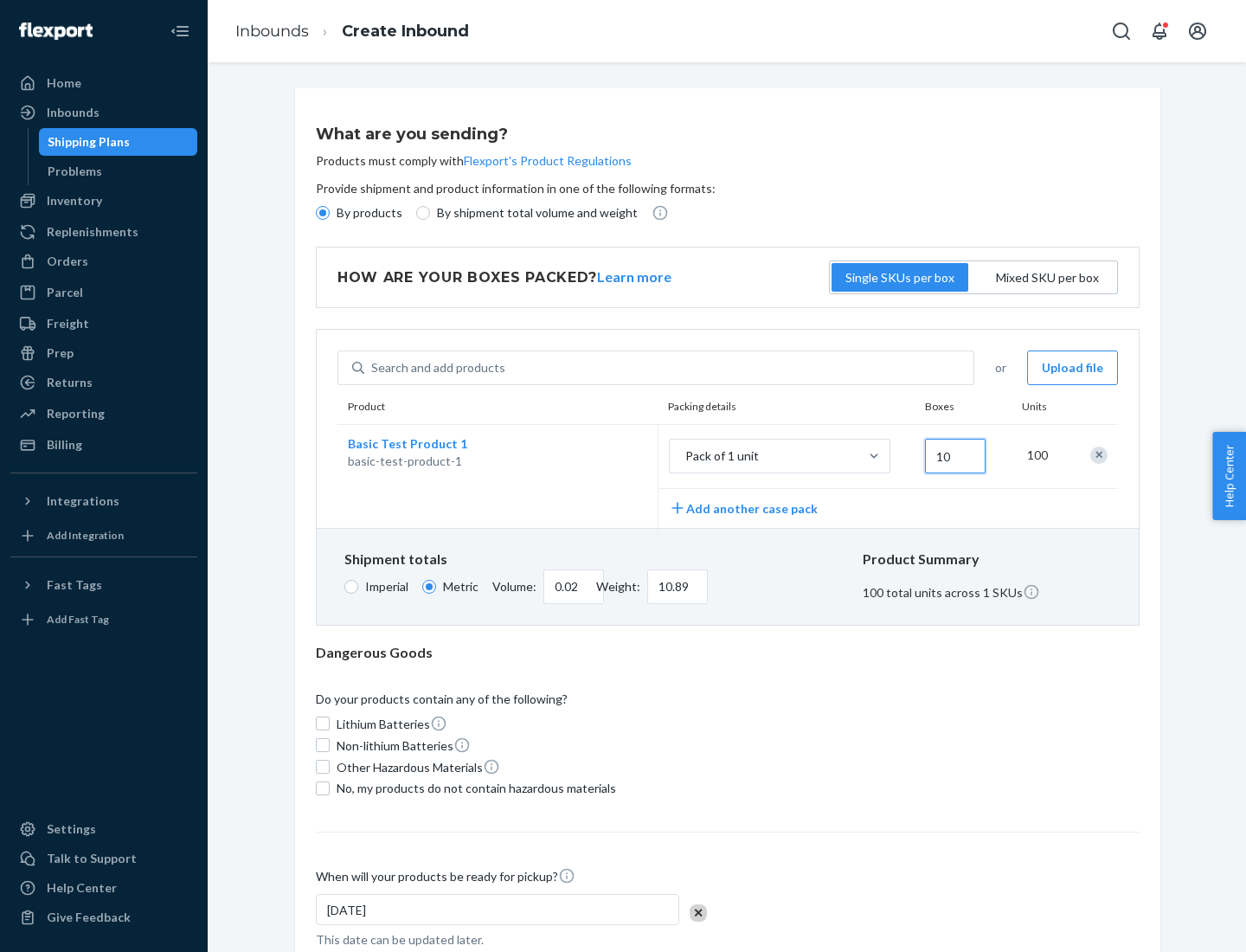
type input "108.86"
type input "100"
type input "0.23"
type input "1088.62"
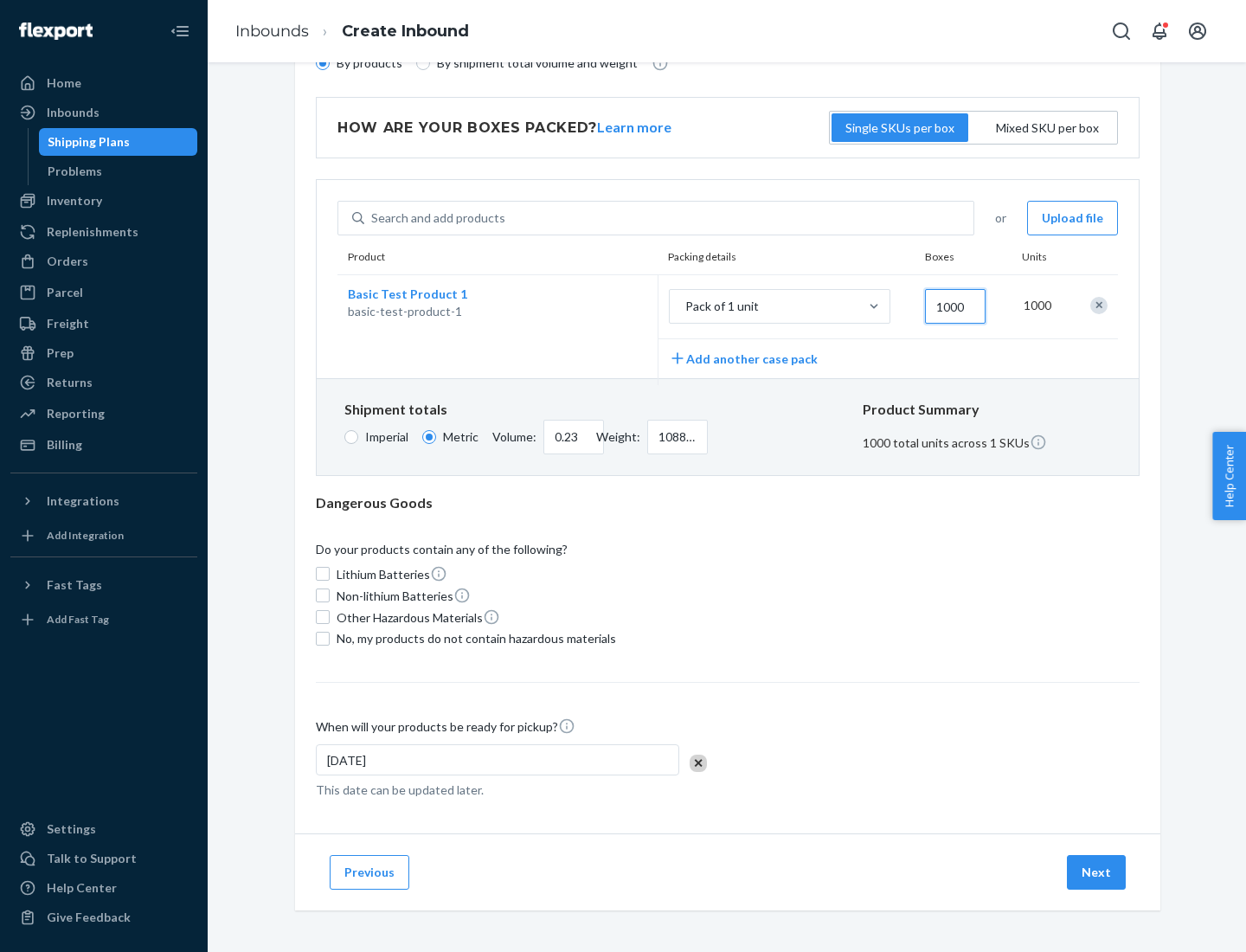
type input "1000"
click at [473, 638] on span "No, my products do not contain hazardous materials" at bounding box center [476, 638] width 279 height 17
click at [330, 638] on input "No, my products do not contain hazardous materials" at bounding box center [323, 638] width 13 height 13
checkbox input "true"
click at [1097, 871] on button "Next" at bounding box center [1097, 872] width 59 height 35
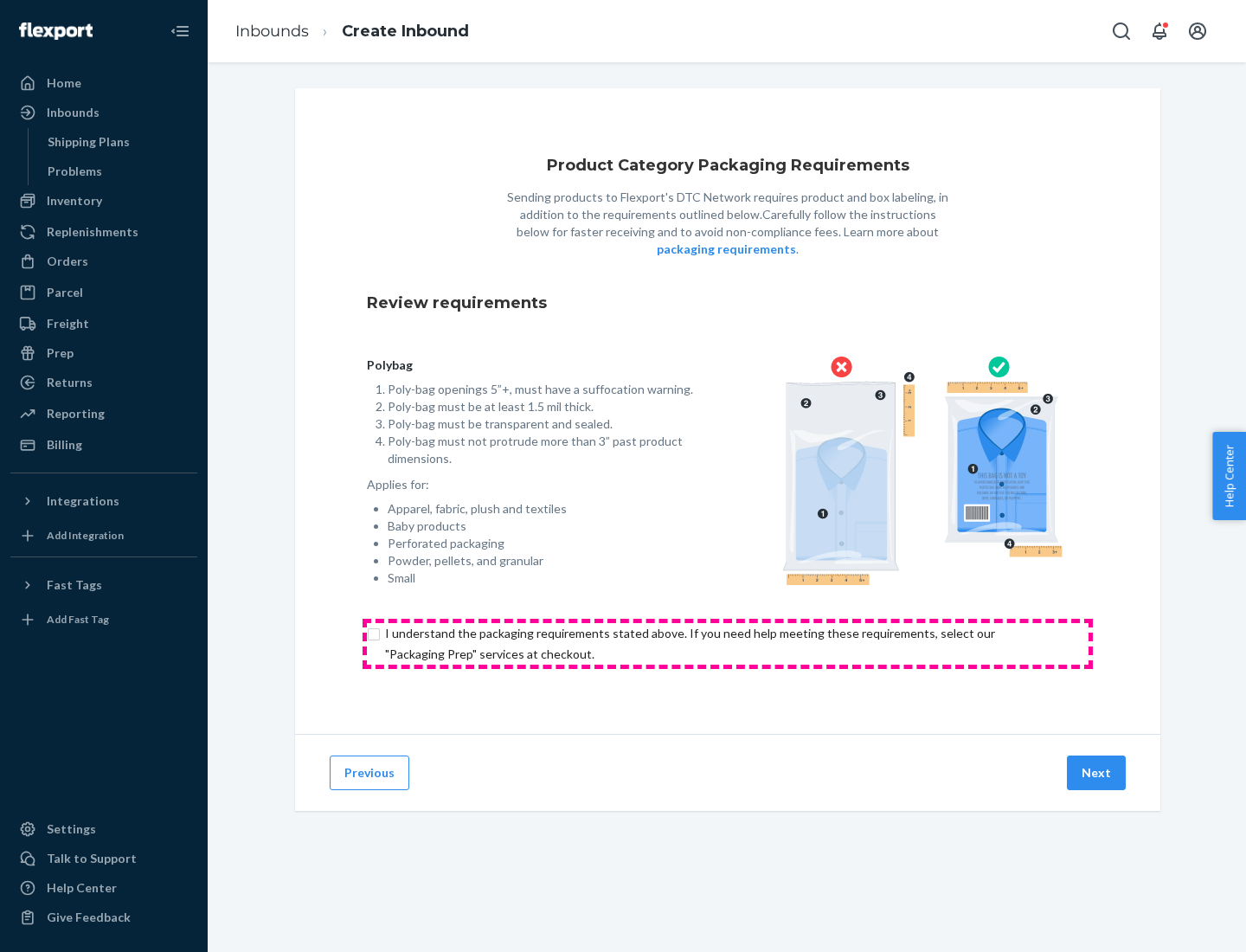
click at [728, 643] on input "checkbox" at bounding box center [727, 644] width 721 height 41
checkbox input "true"
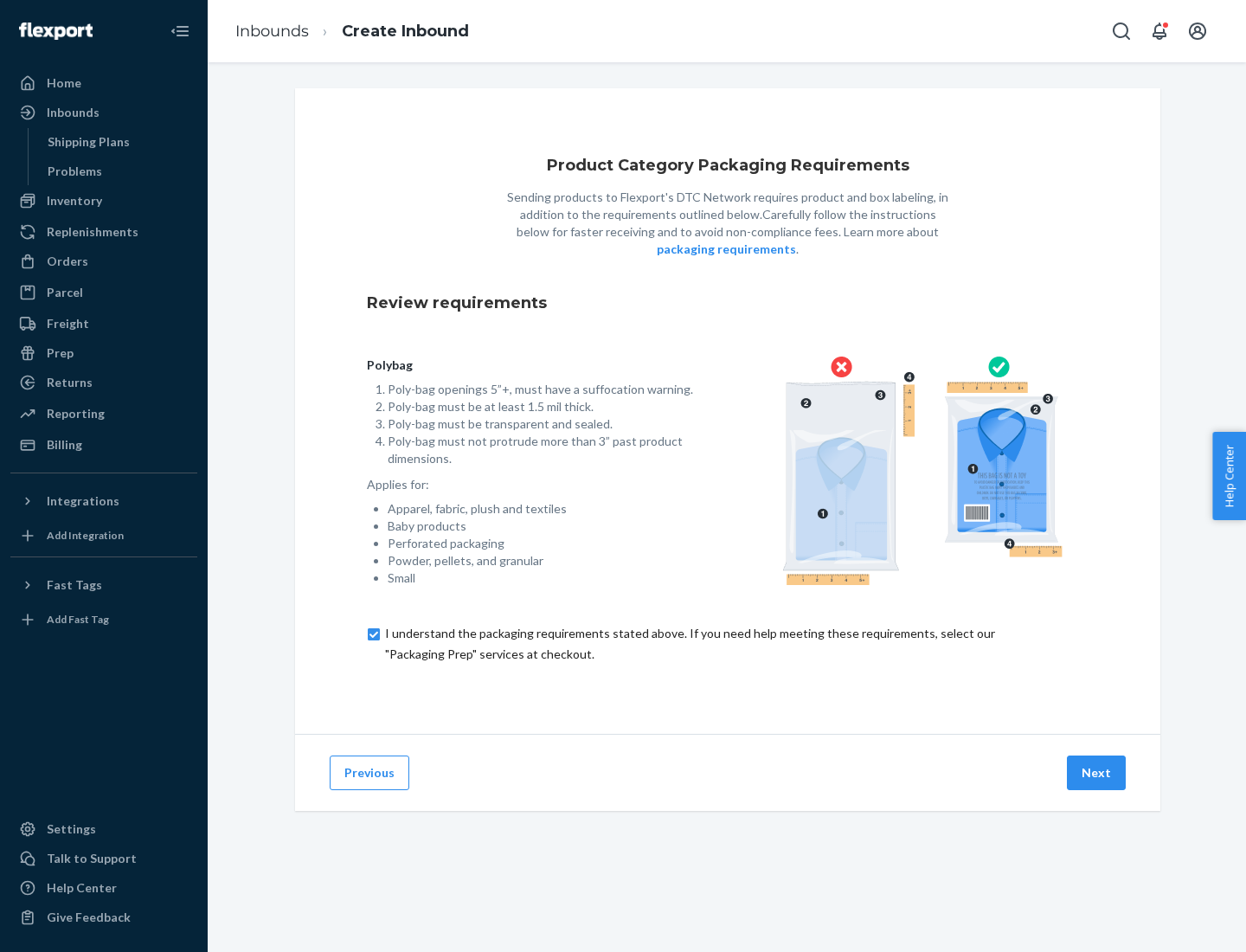
click at [1097, 771] on button "Next" at bounding box center [1097, 772] width 59 height 35
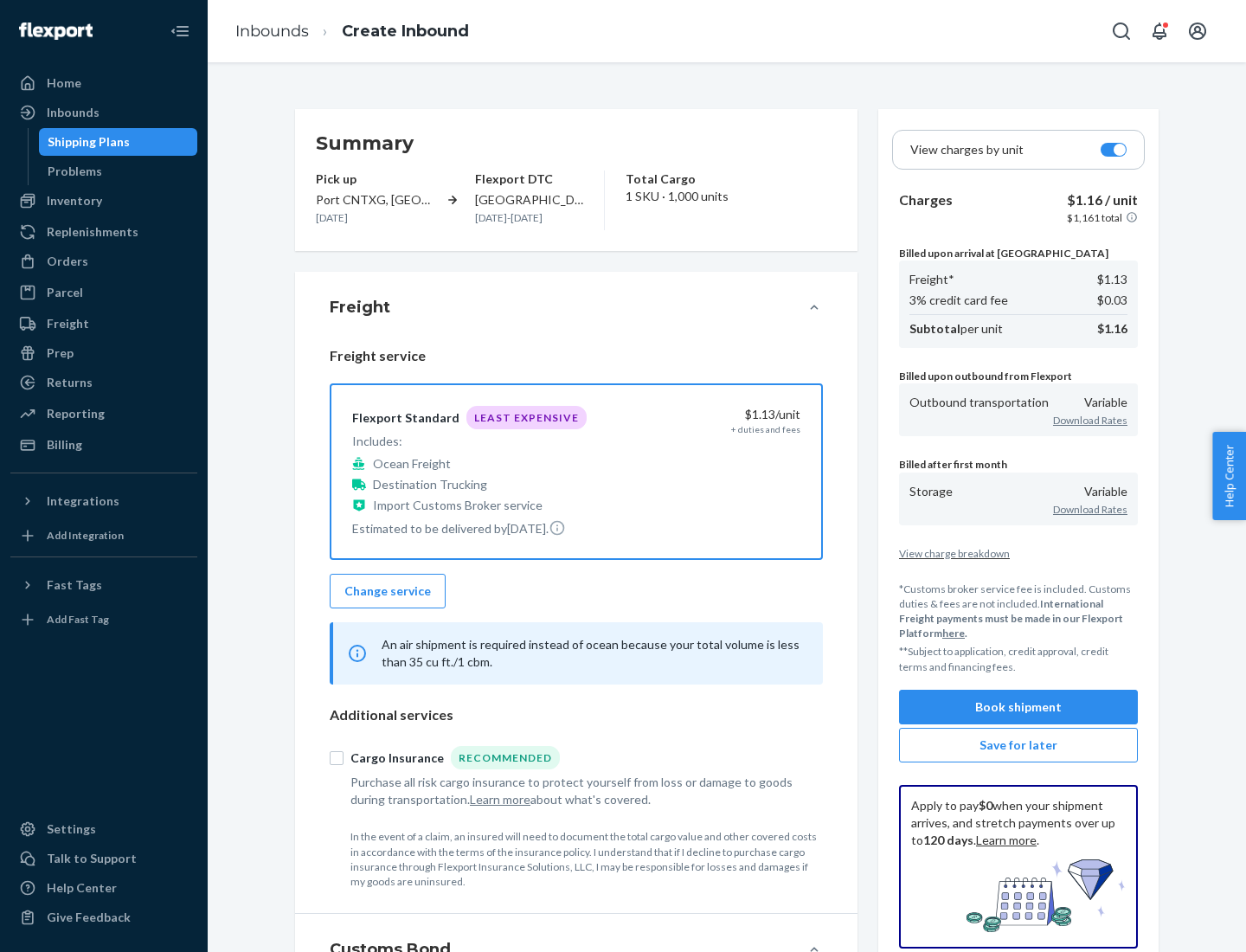
scroll to position [200, 0]
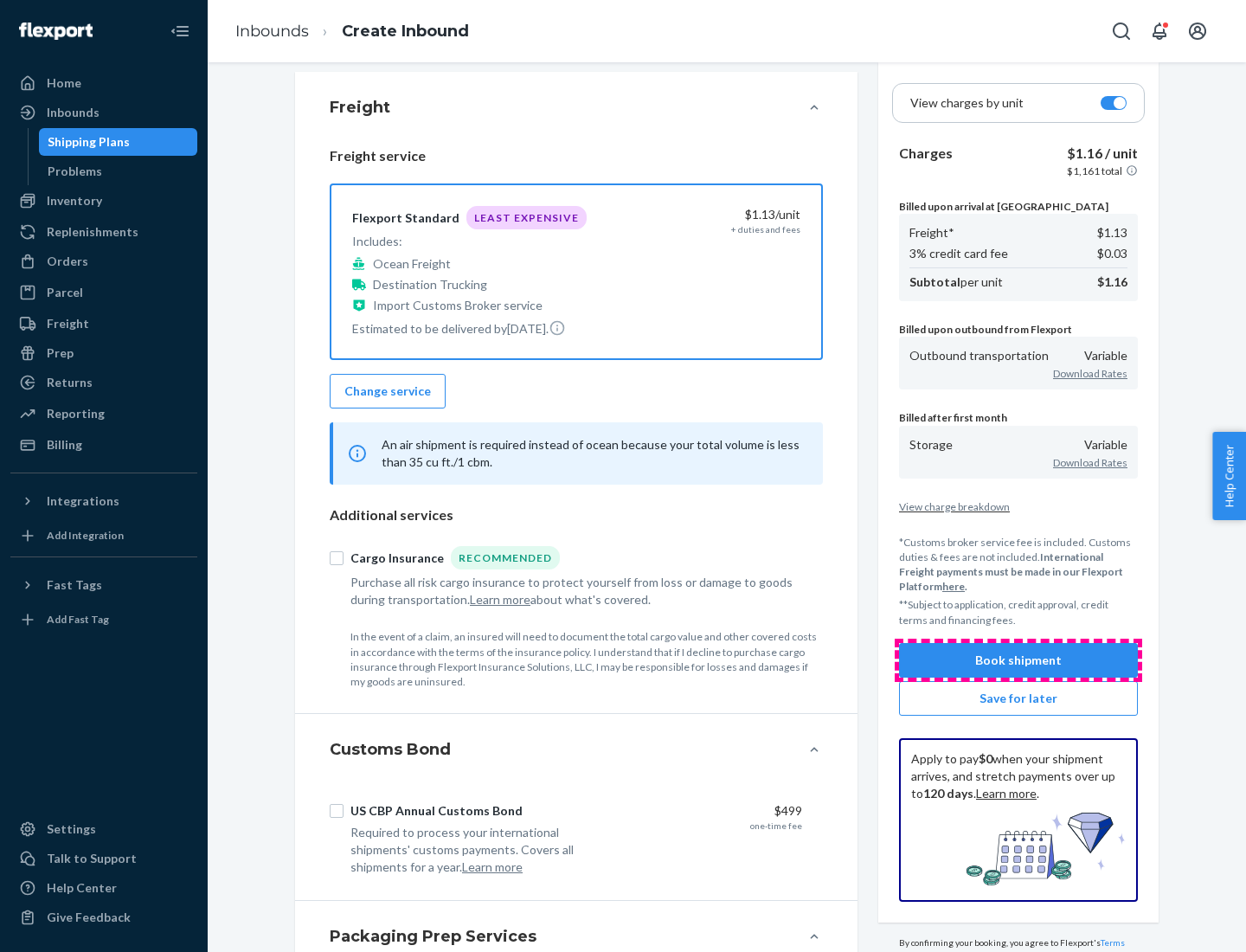
click at [1019, 659] on button "Book shipment" at bounding box center [1019, 660] width 239 height 35
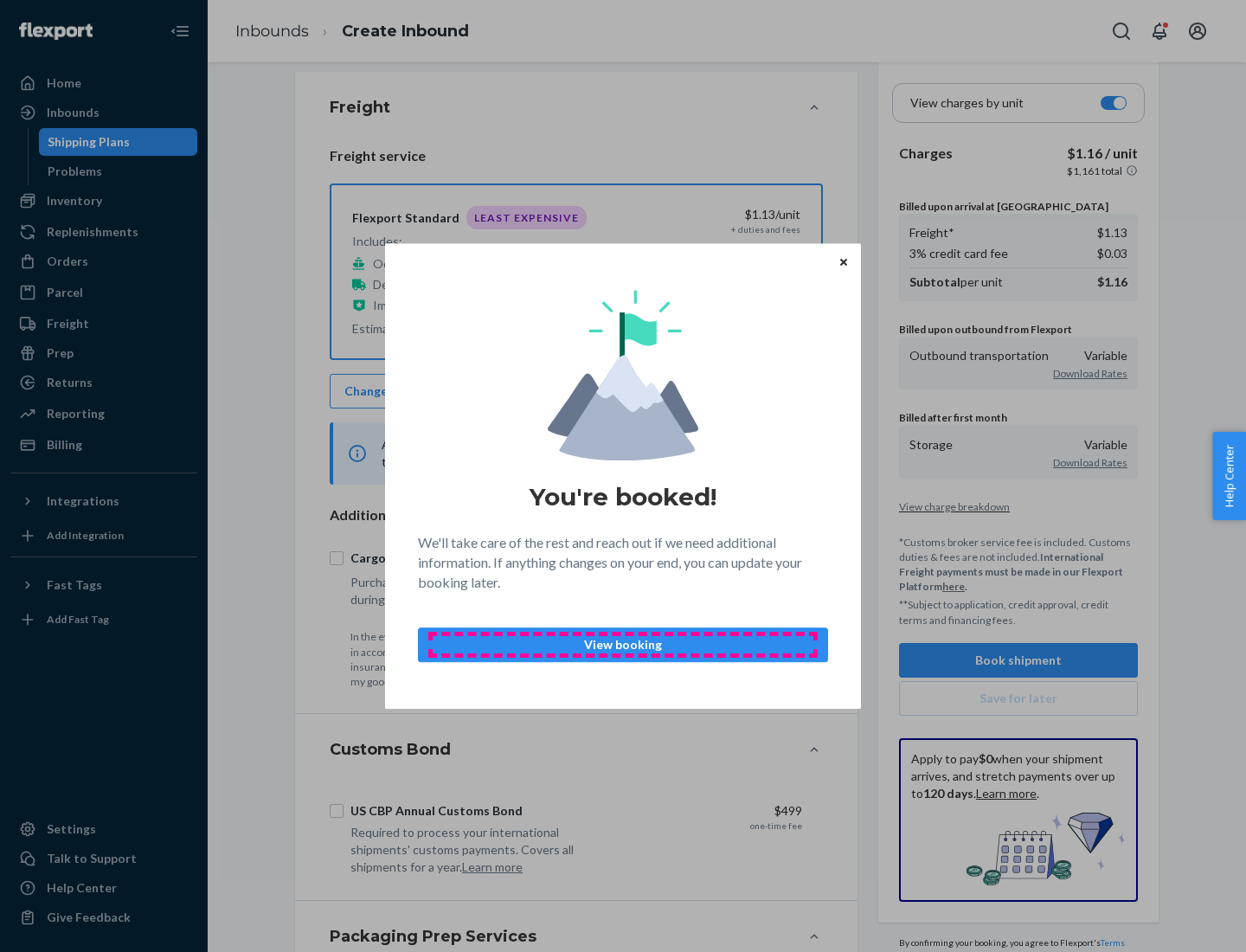
click at [623, 644] on p "View booking" at bounding box center [623, 644] width 381 height 17
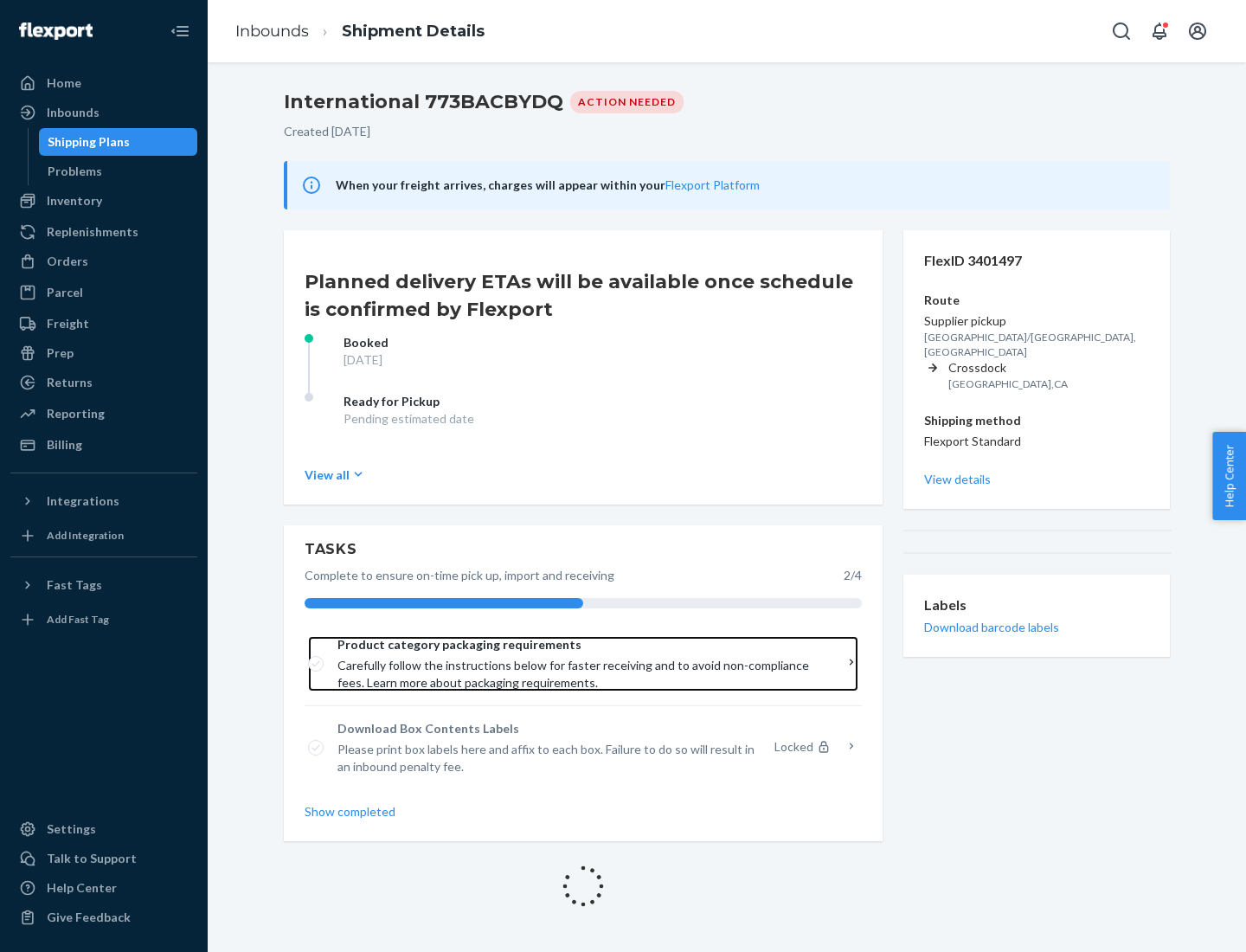
click at [578, 645] on span "Product category packaging requirements" at bounding box center [578, 644] width 480 height 17
